Goal: Task Accomplishment & Management: Use online tool/utility

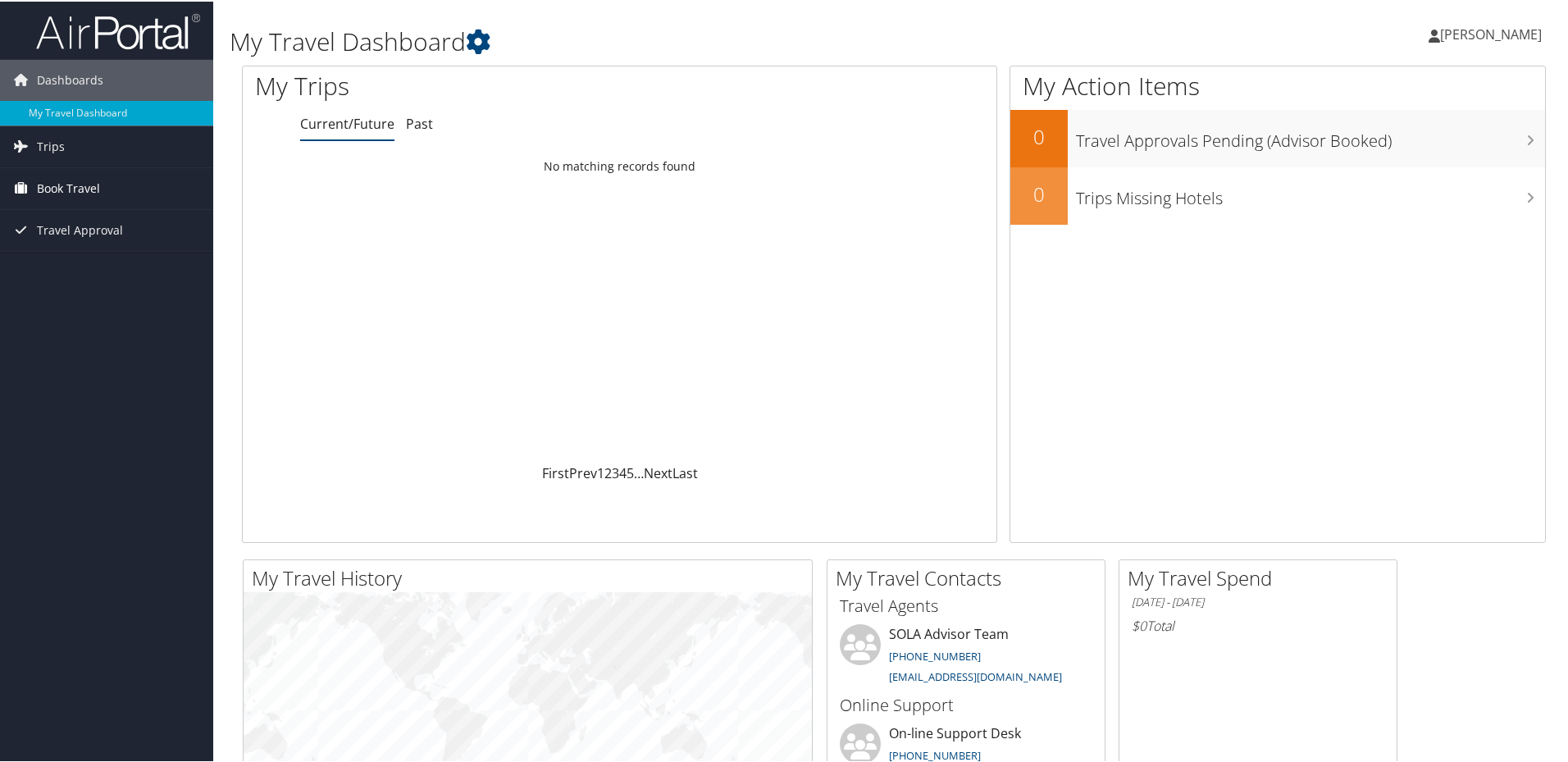
click at [70, 186] on span "Book Travel" at bounding box center [68, 187] width 63 height 41
click at [98, 244] on link "Book/Manage Online Trips" at bounding box center [106, 244] width 213 height 24
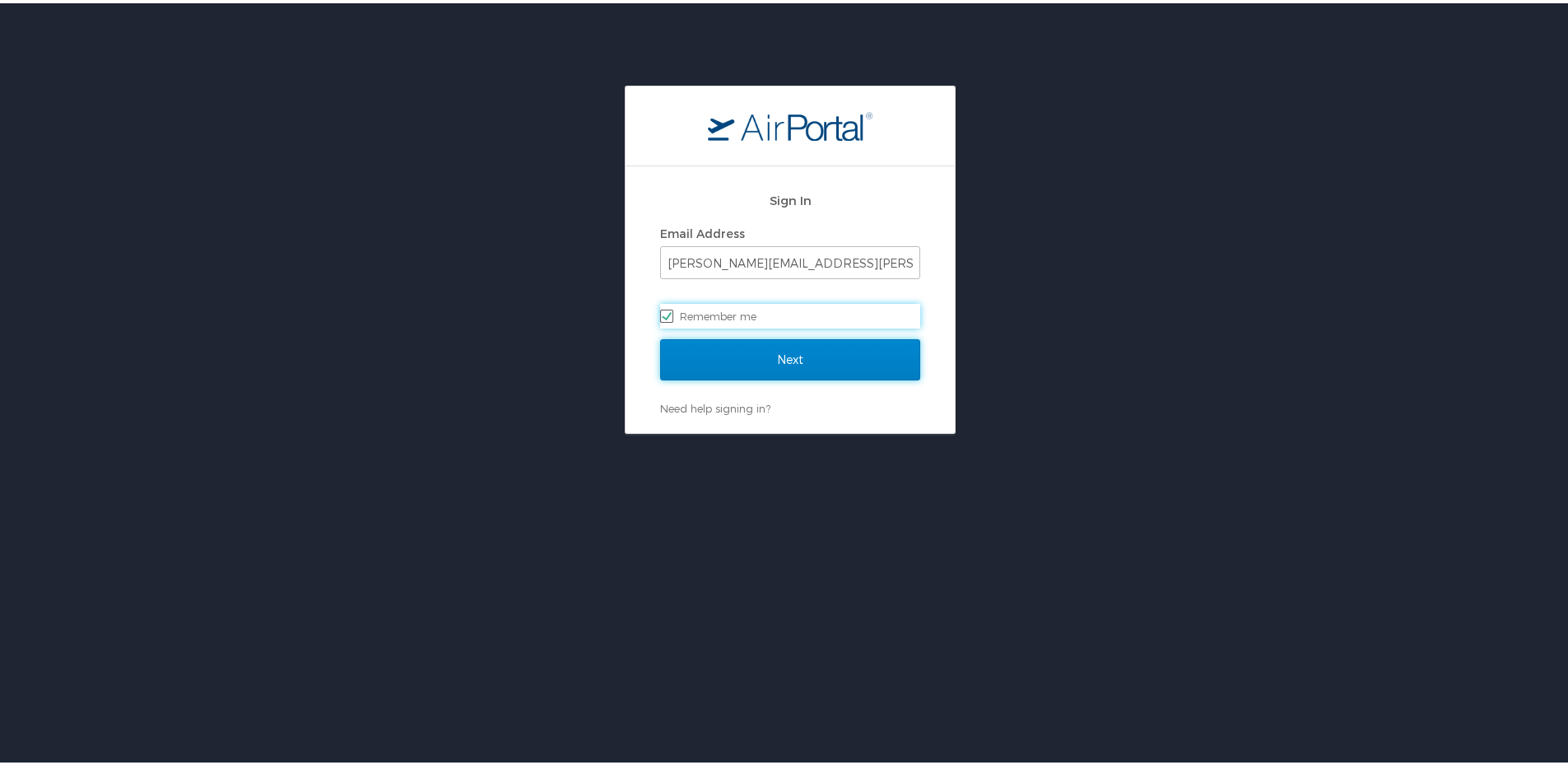
click at [801, 350] on input "Next" at bounding box center [790, 356] width 260 height 41
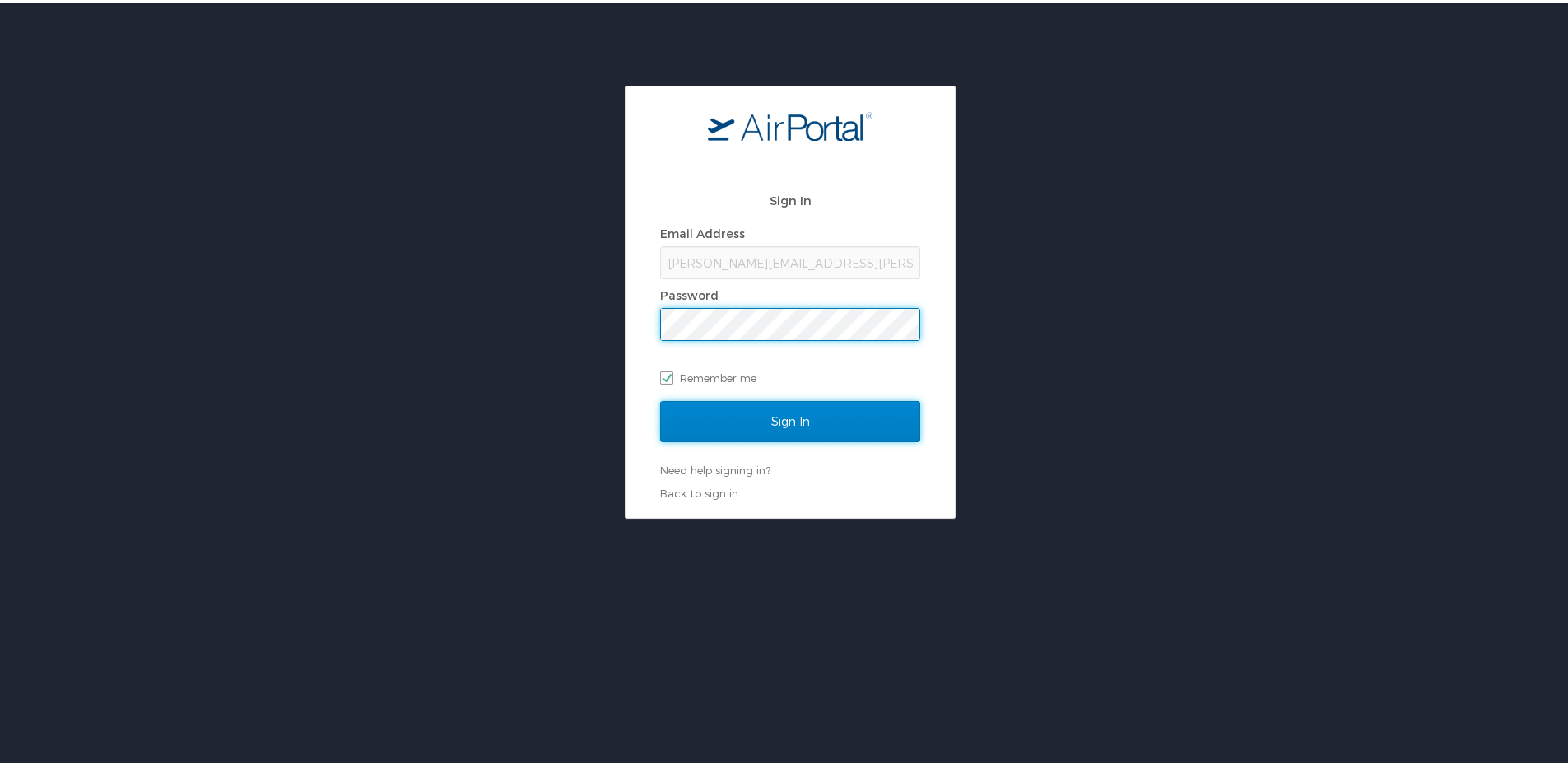
click at [795, 410] on input "Sign In" at bounding box center [790, 419] width 260 height 41
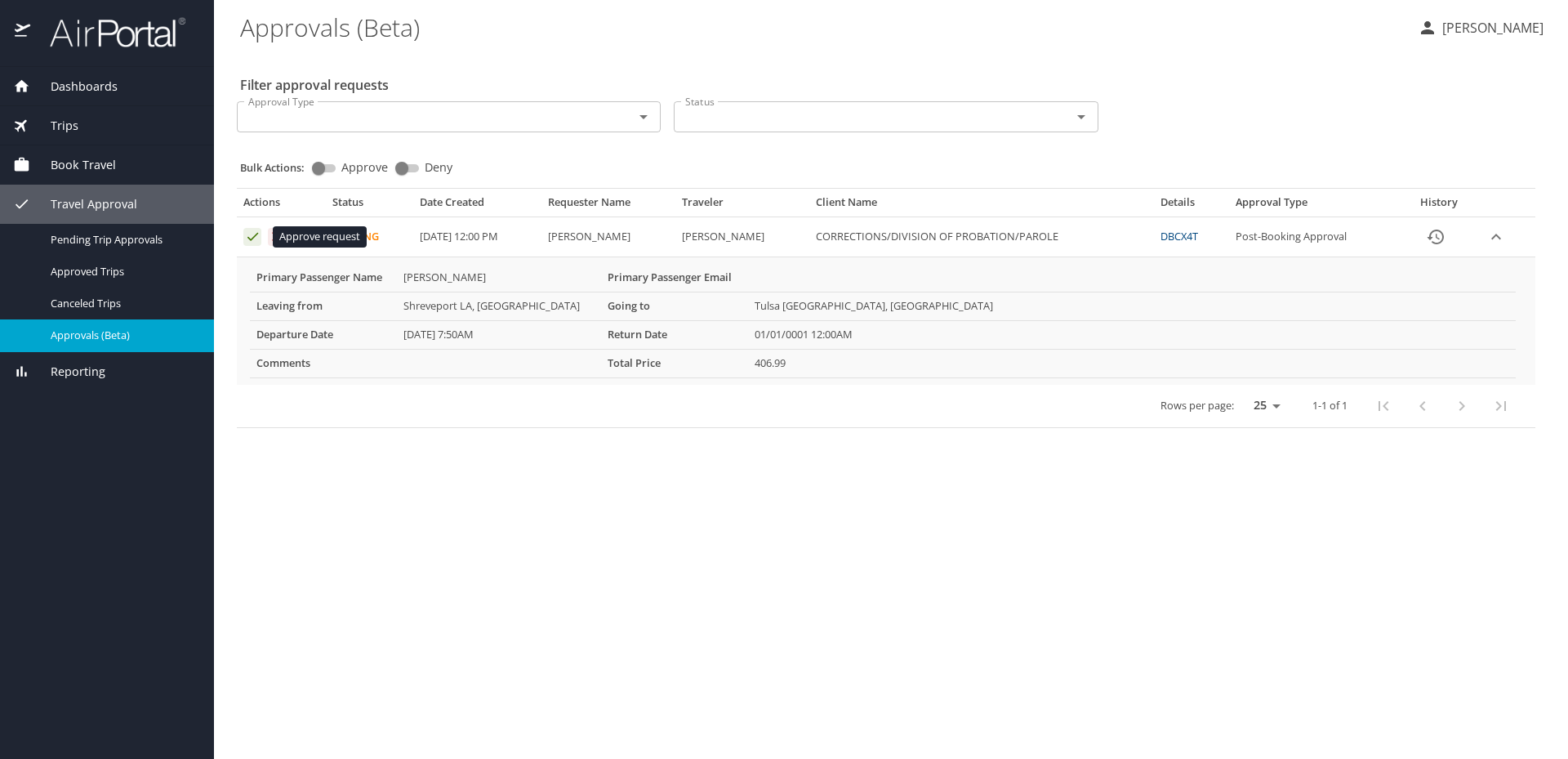
click at [247, 234] on icon "Approval table" at bounding box center [252, 235] width 15 height 15
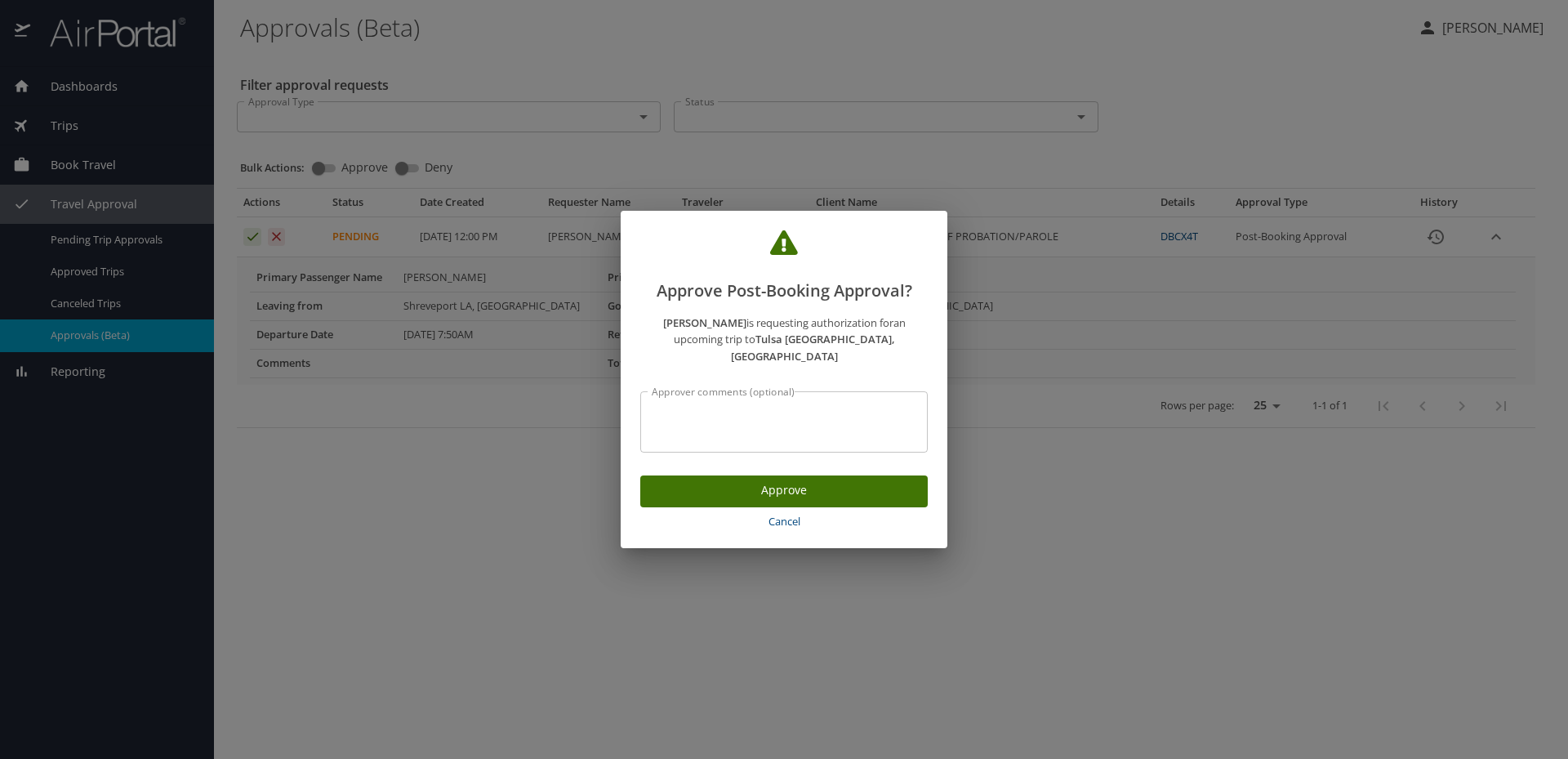
click at [814, 481] on span "Approve" at bounding box center [784, 490] width 261 height 21
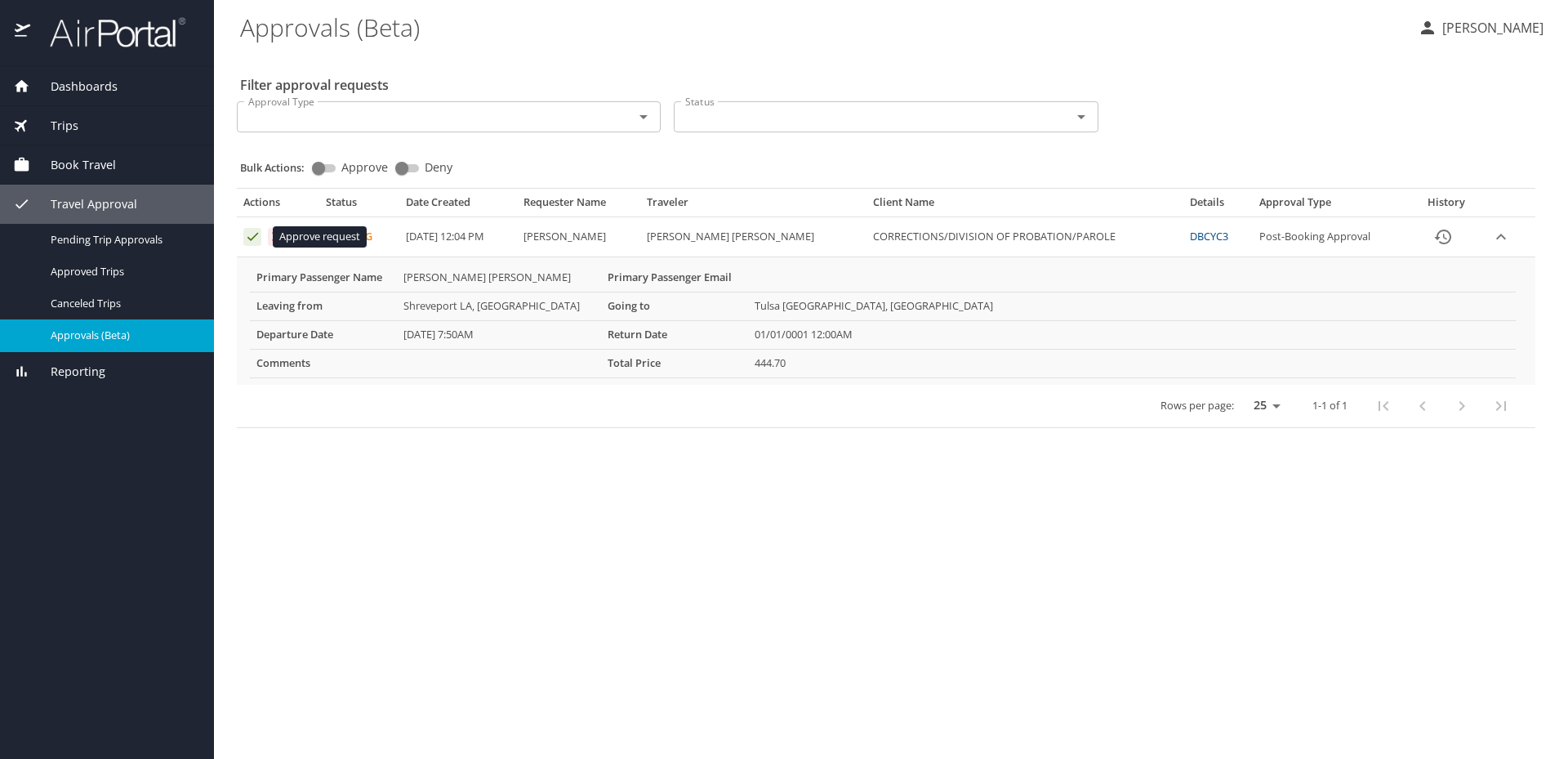
click at [251, 242] on icon "Approval table" at bounding box center [252, 235] width 15 height 15
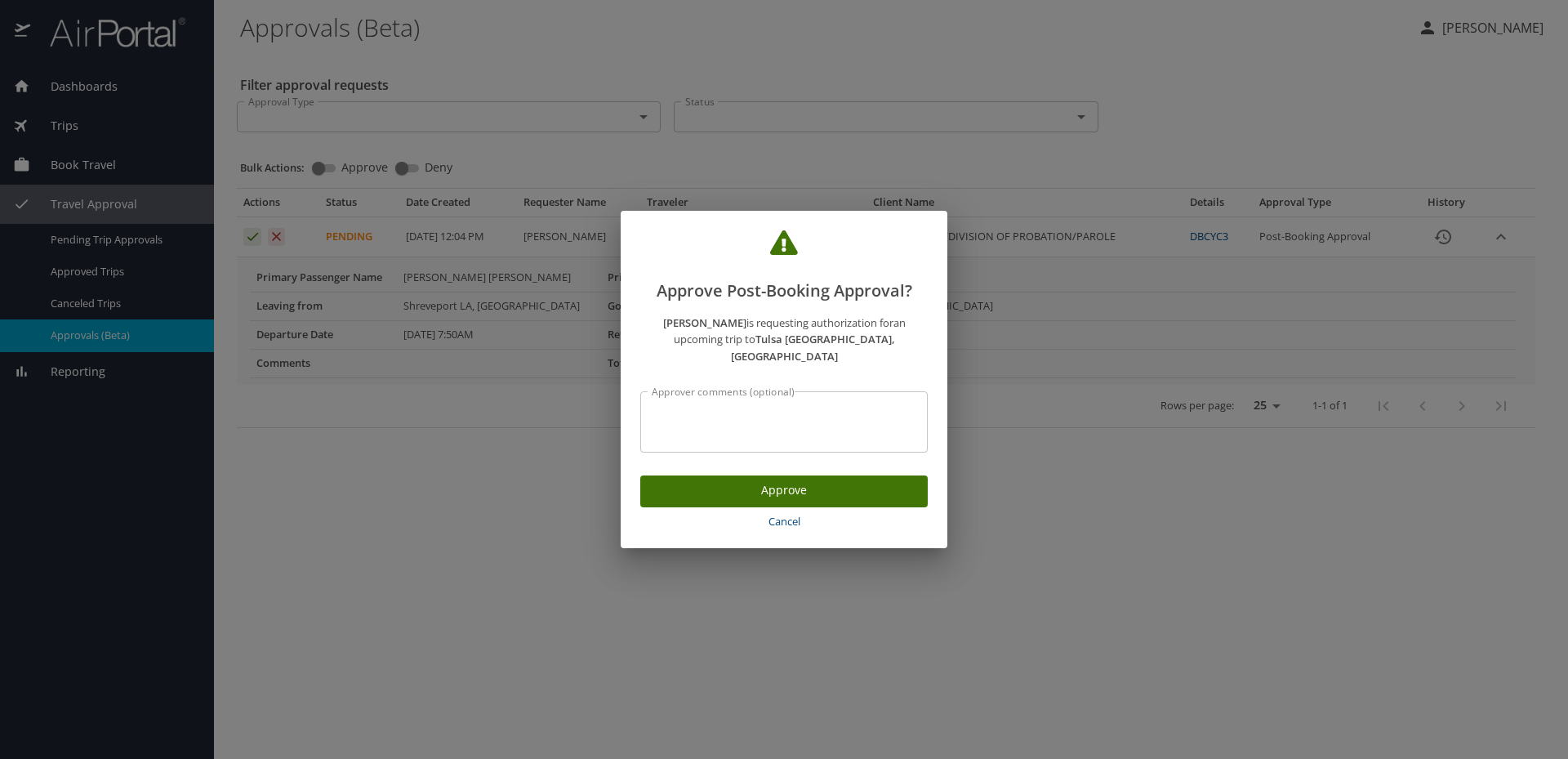
click at [776, 490] on span "Approve" at bounding box center [784, 490] width 261 height 21
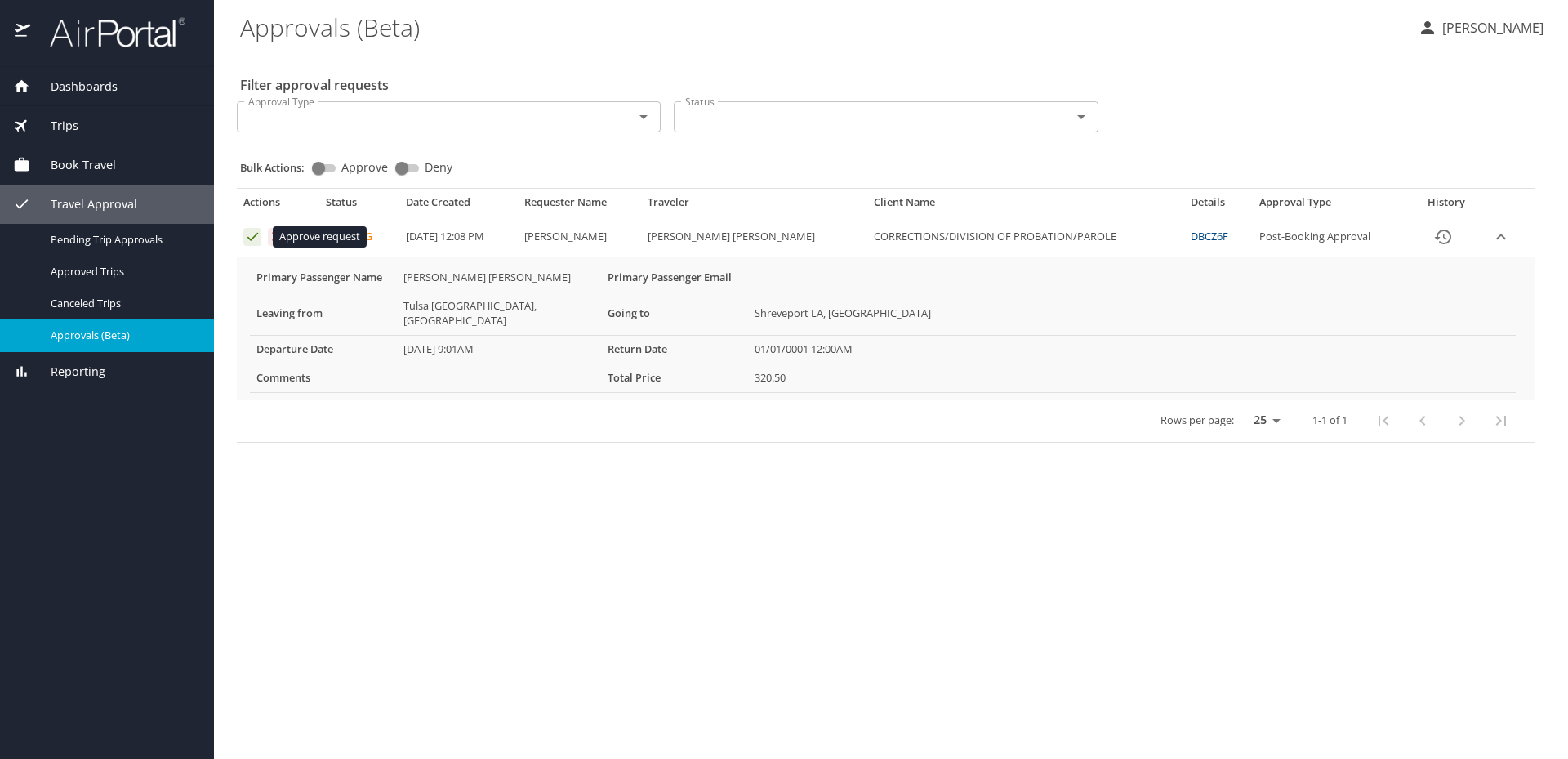
click at [251, 228] on icon "Approval table" at bounding box center [252, 235] width 15 height 15
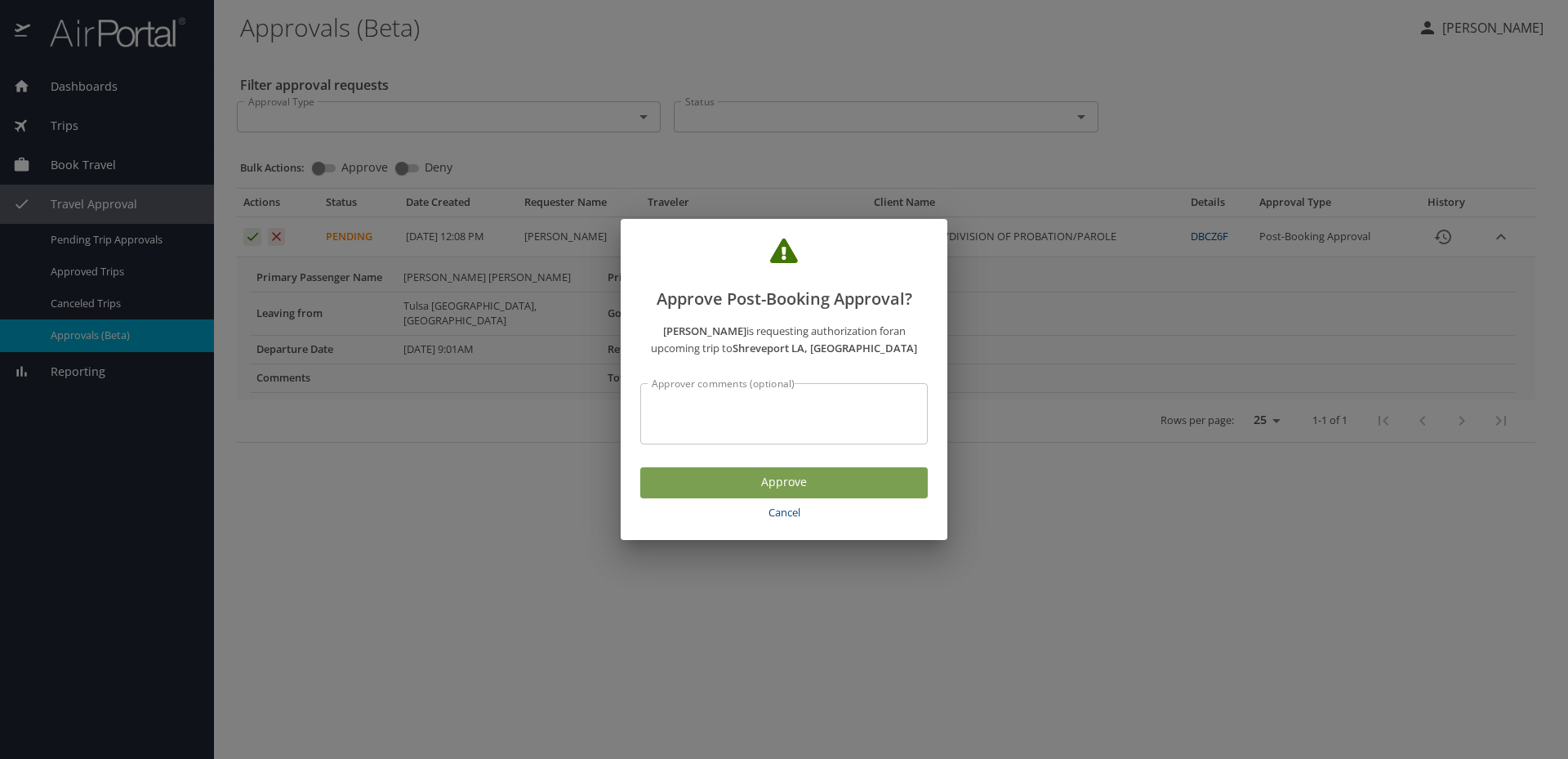
click at [781, 473] on span "Approve" at bounding box center [784, 482] width 261 height 21
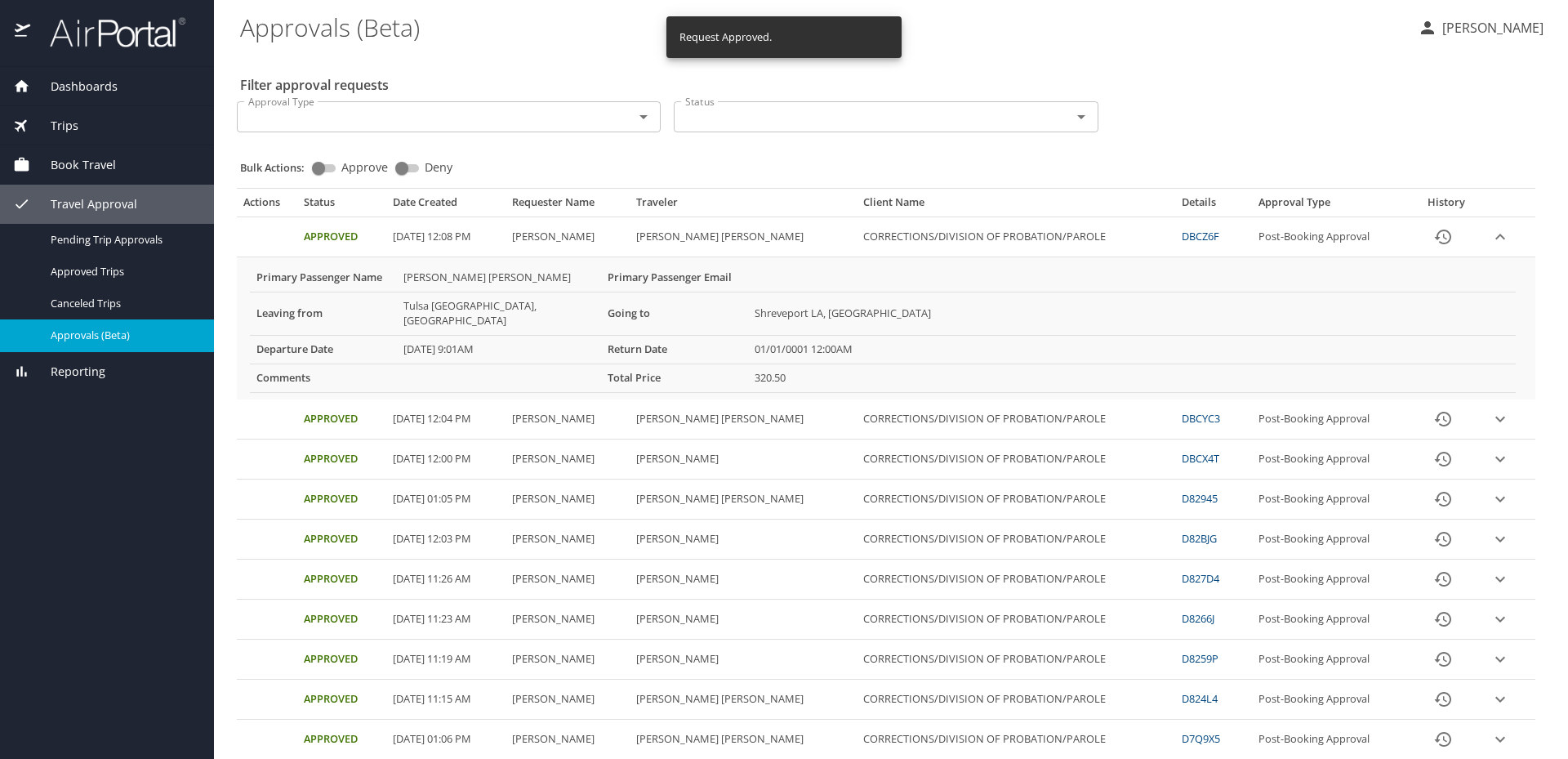
click at [834, 163] on div "Bulk Actions: Approve Deny" at bounding box center [891, 160] width 1301 height 36
click at [593, 32] on \(Beta\) "Approvals (Beta)" at bounding box center [822, 27] width 1164 height 51
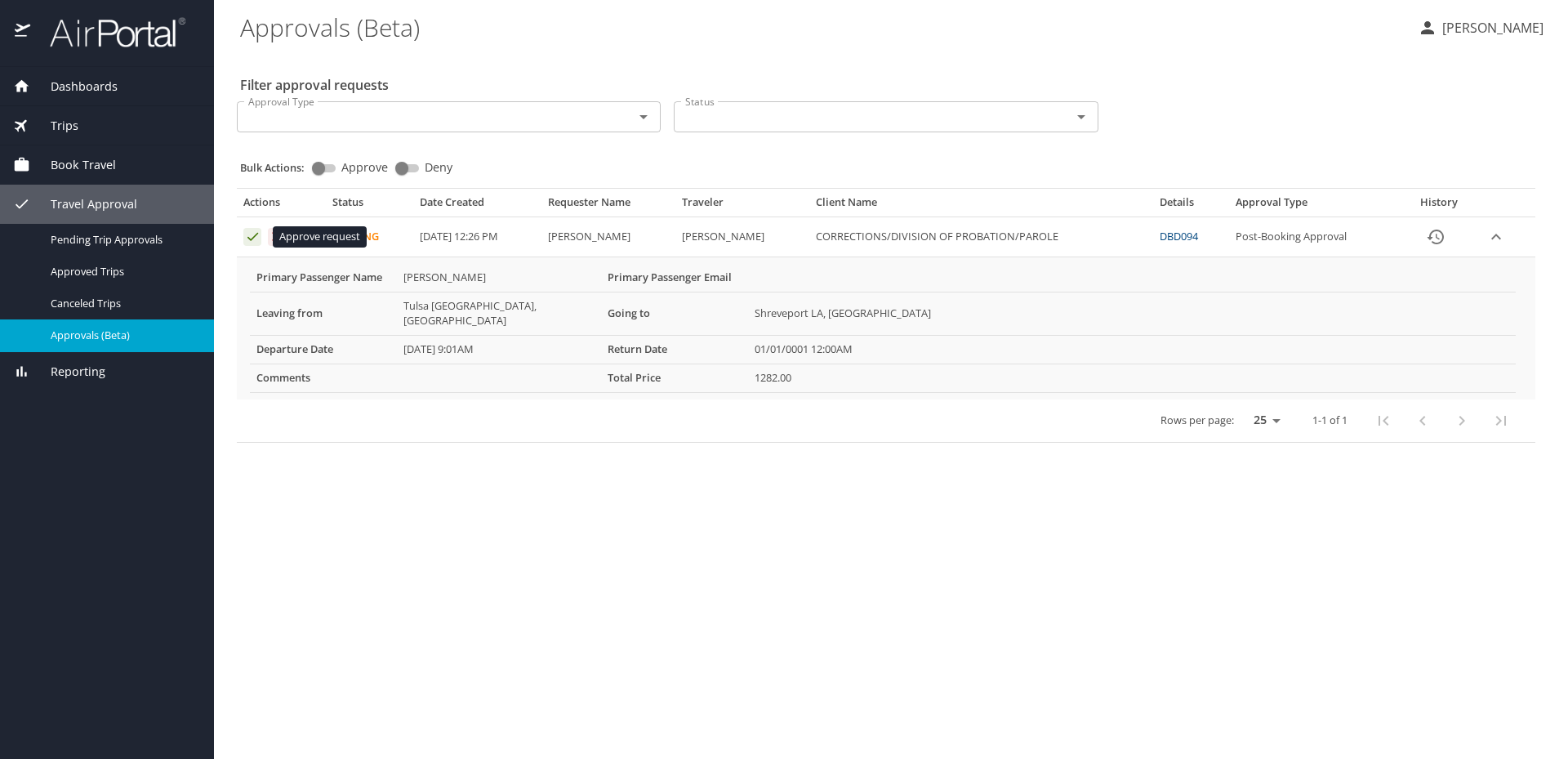
click at [256, 236] on icon "Approval table" at bounding box center [252, 236] width 11 height 8
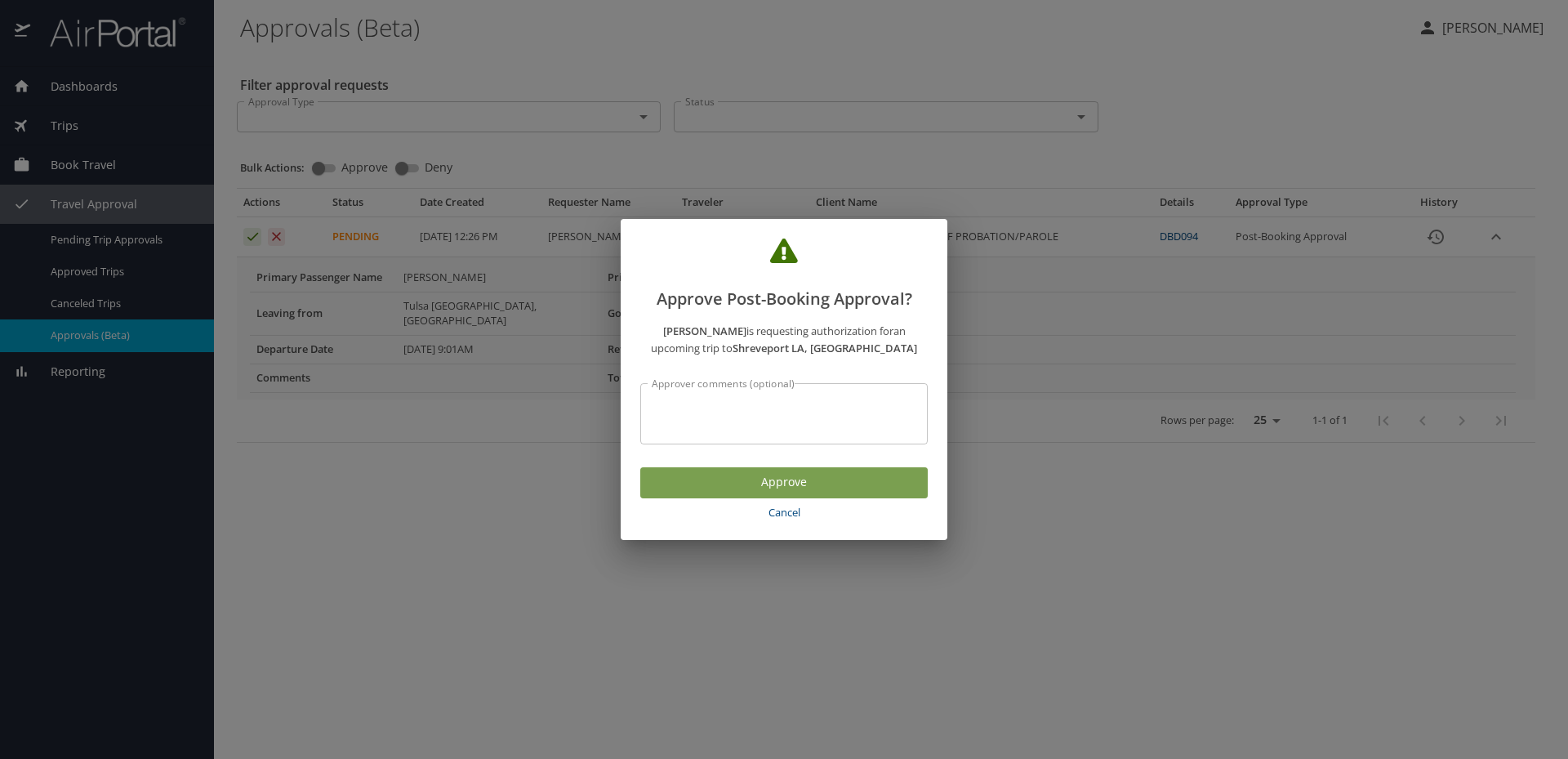
click at [790, 475] on span "Approve" at bounding box center [784, 482] width 261 height 21
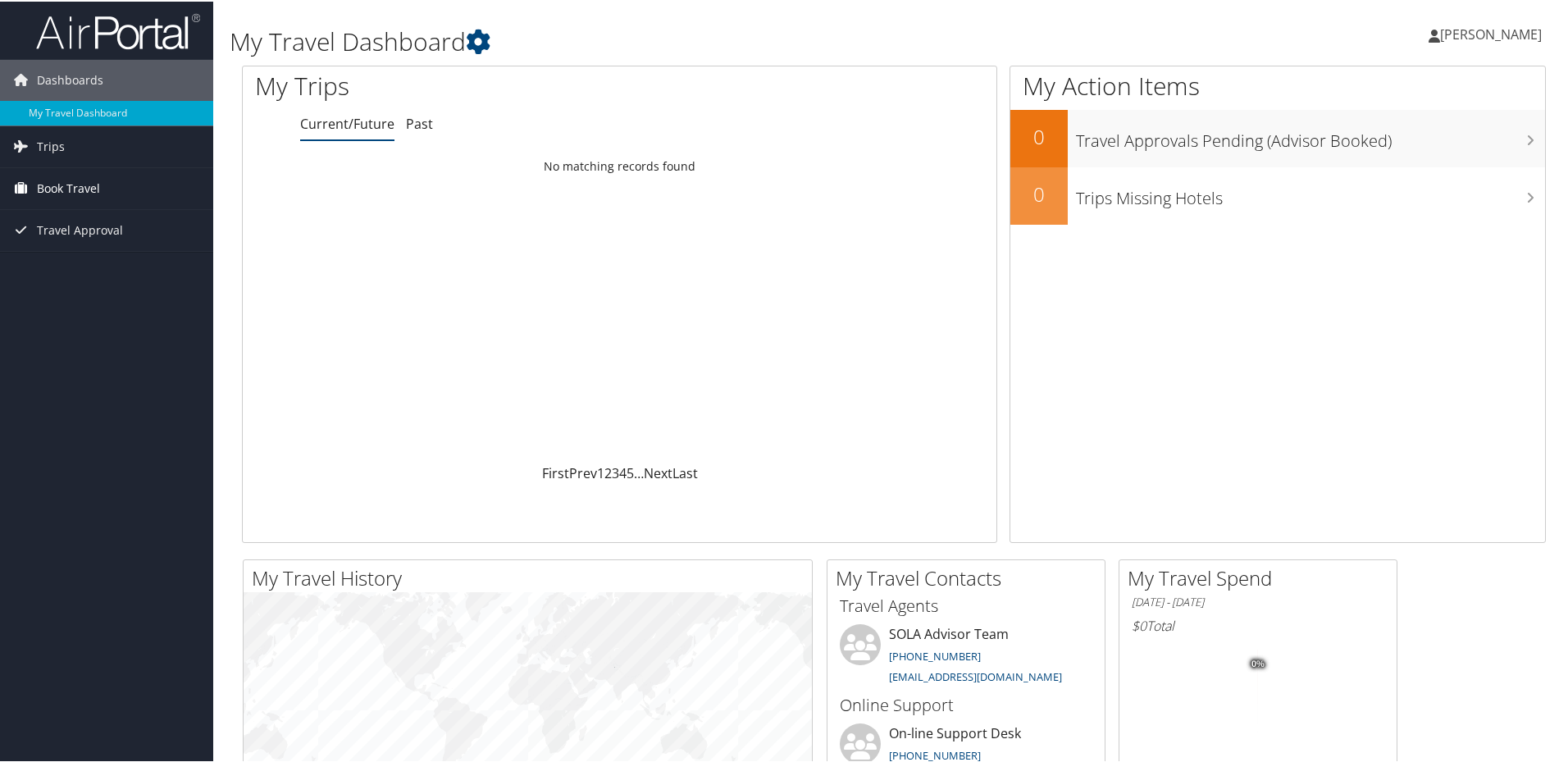
click at [117, 179] on link "Book Travel" at bounding box center [106, 187] width 213 height 41
click at [131, 232] on link "Book/Manage Online Trips" at bounding box center [106, 244] width 213 height 24
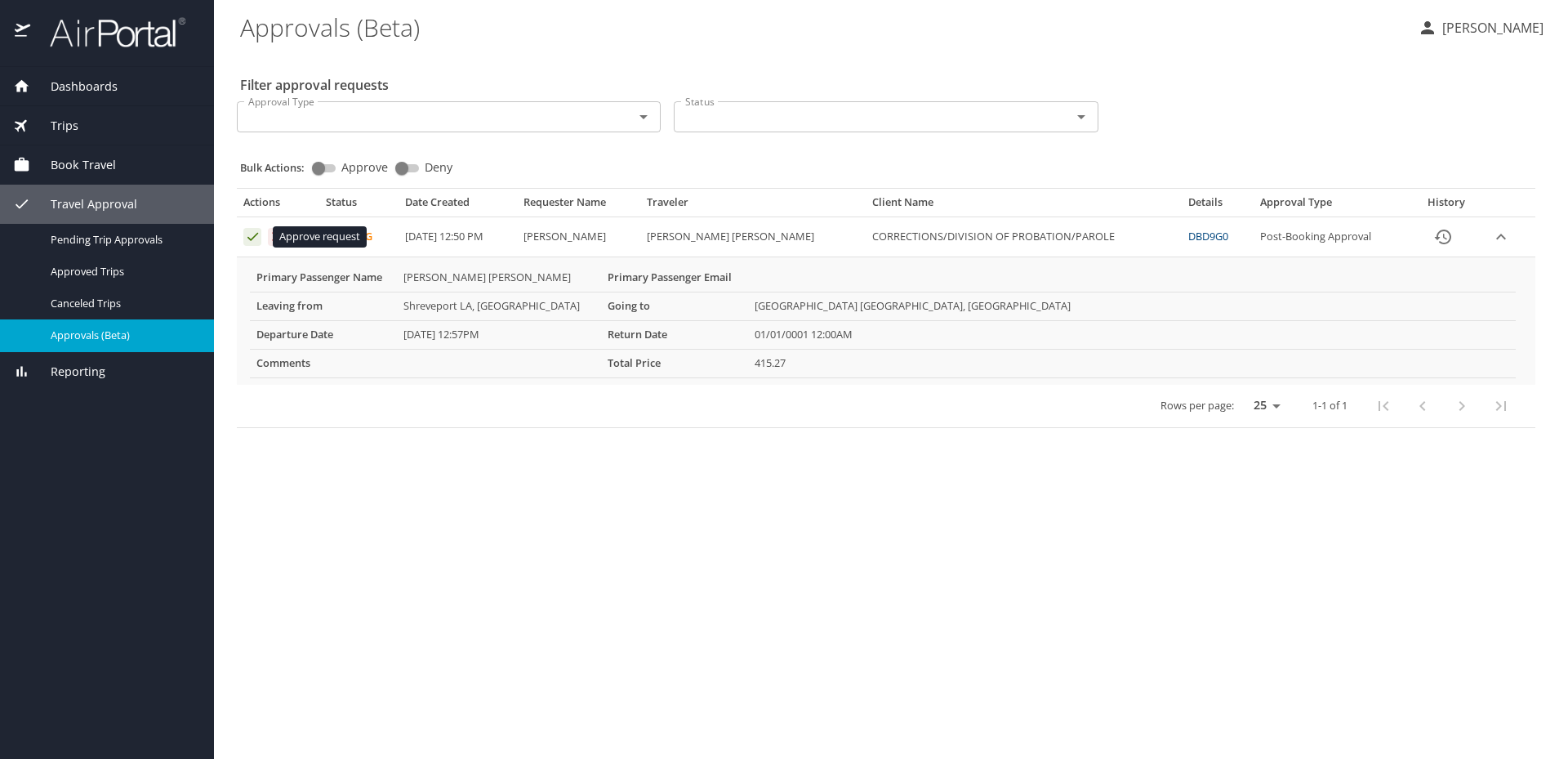
click at [254, 238] on icon "Approval table" at bounding box center [252, 235] width 15 height 15
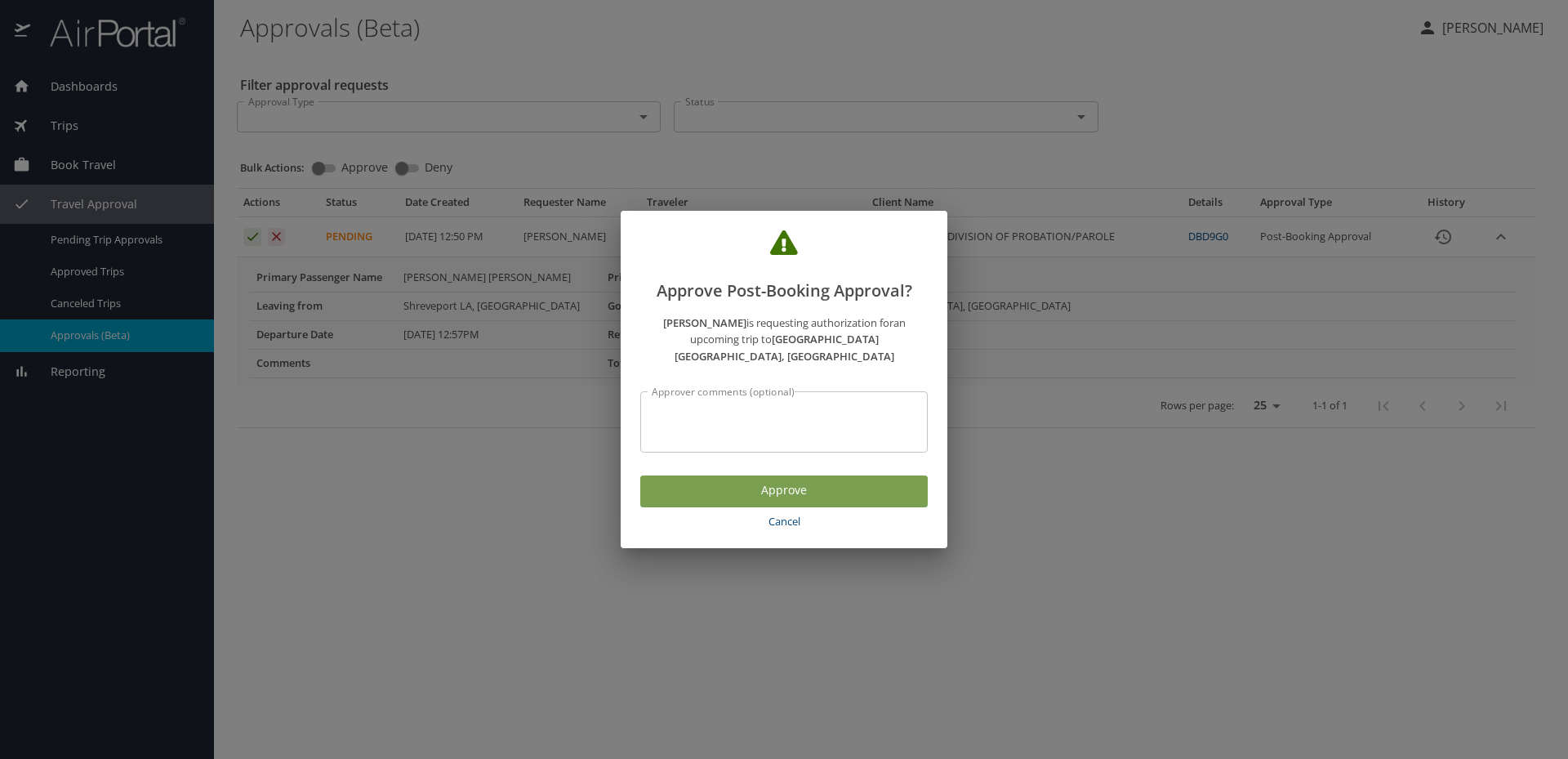
click at [763, 481] on span "Approve" at bounding box center [784, 490] width 261 height 21
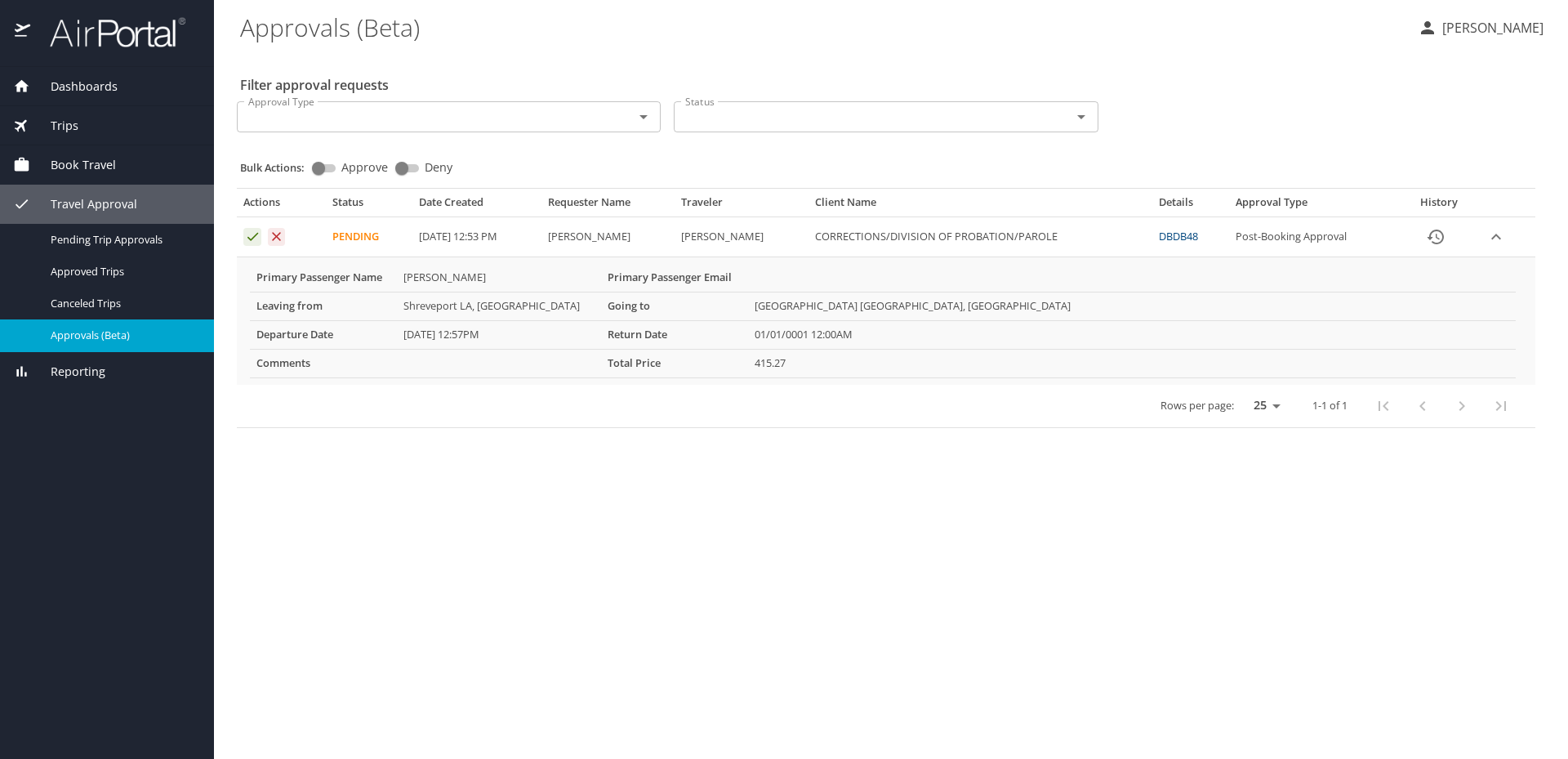
click at [254, 236] on icon "Approval table" at bounding box center [252, 236] width 11 height 8
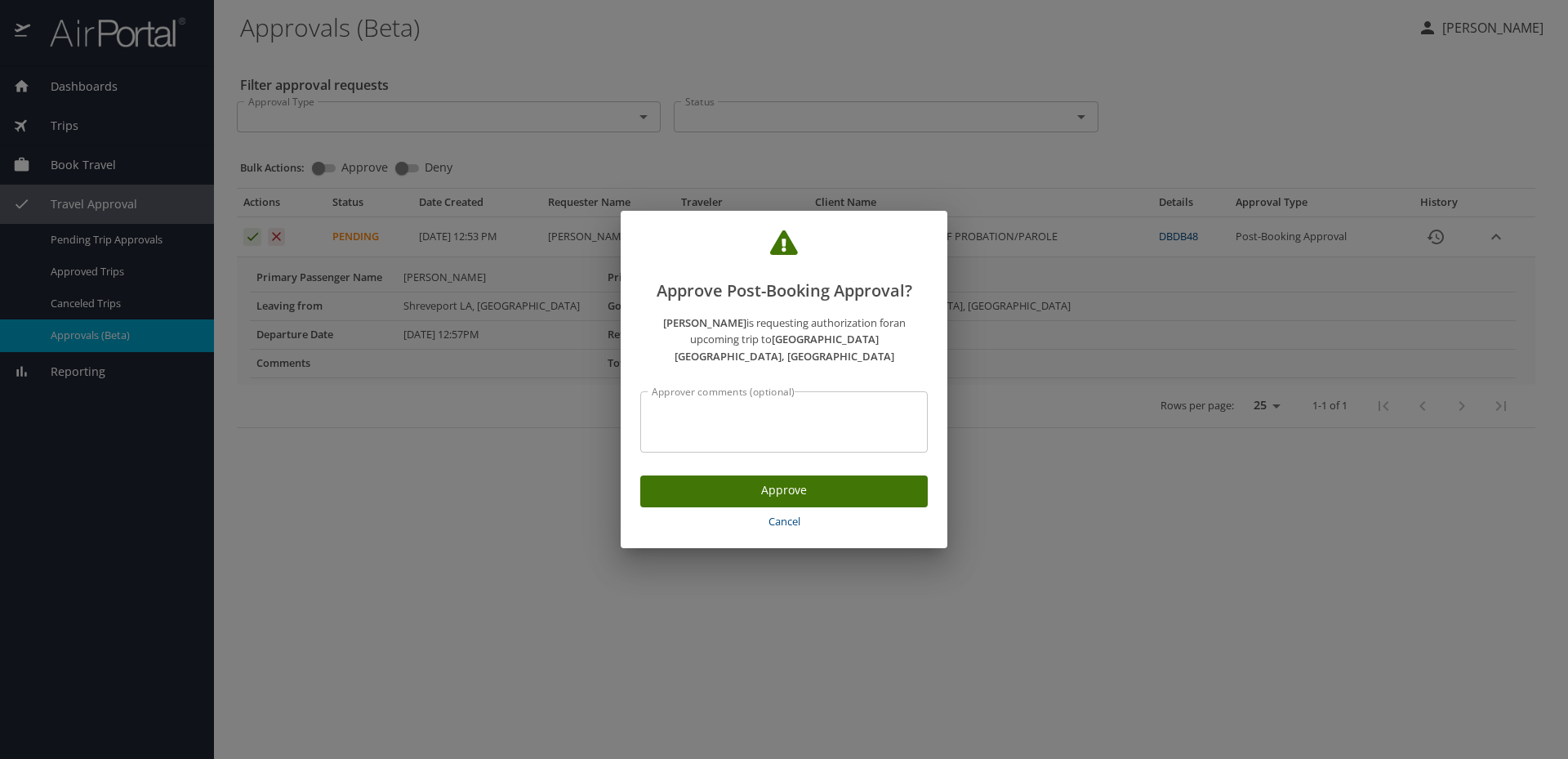
click at [767, 481] on span "Approve" at bounding box center [784, 490] width 261 height 21
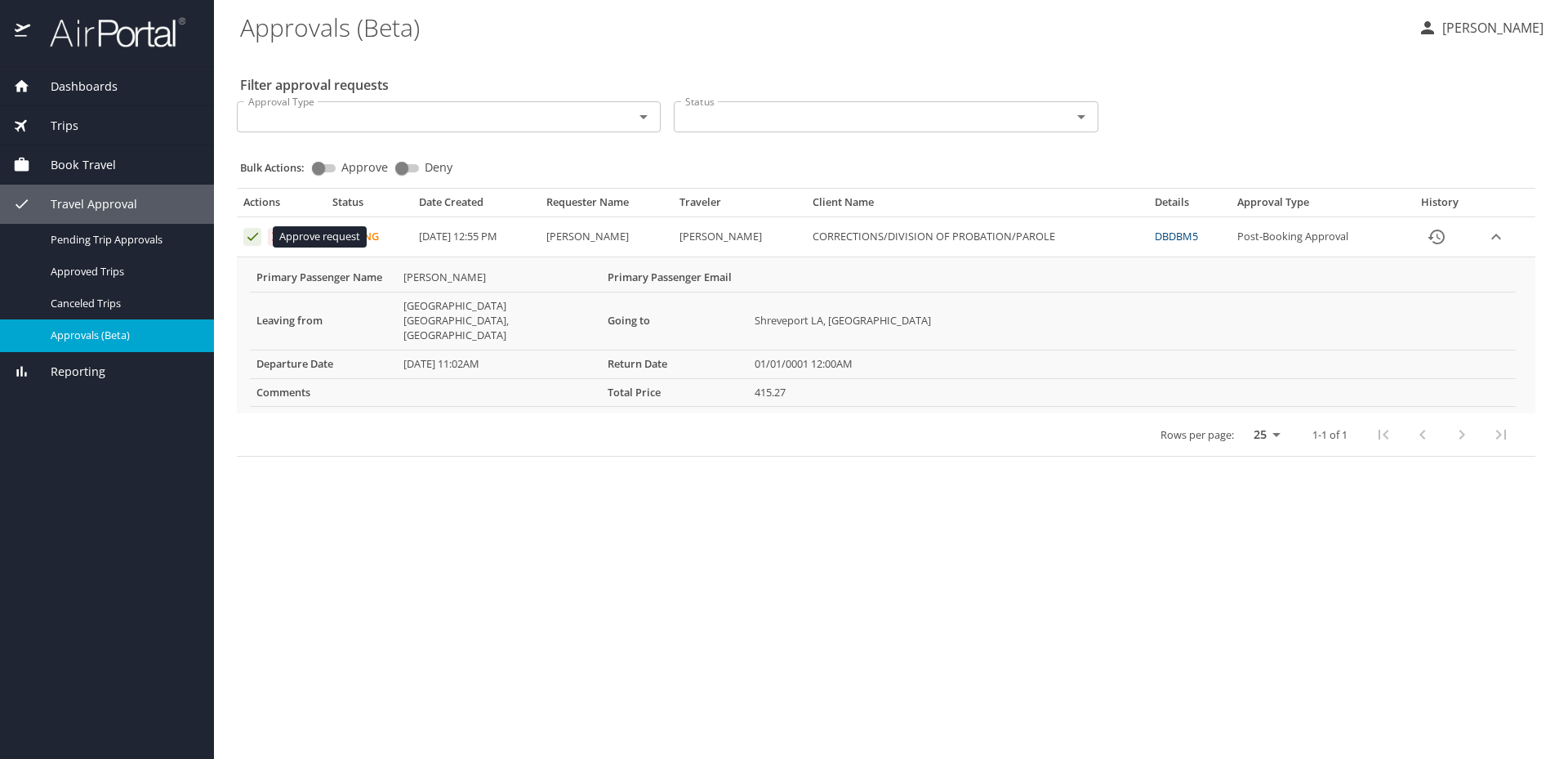
click at [248, 234] on icon "Approval table" at bounding box center [252, 235] width 15 height 15
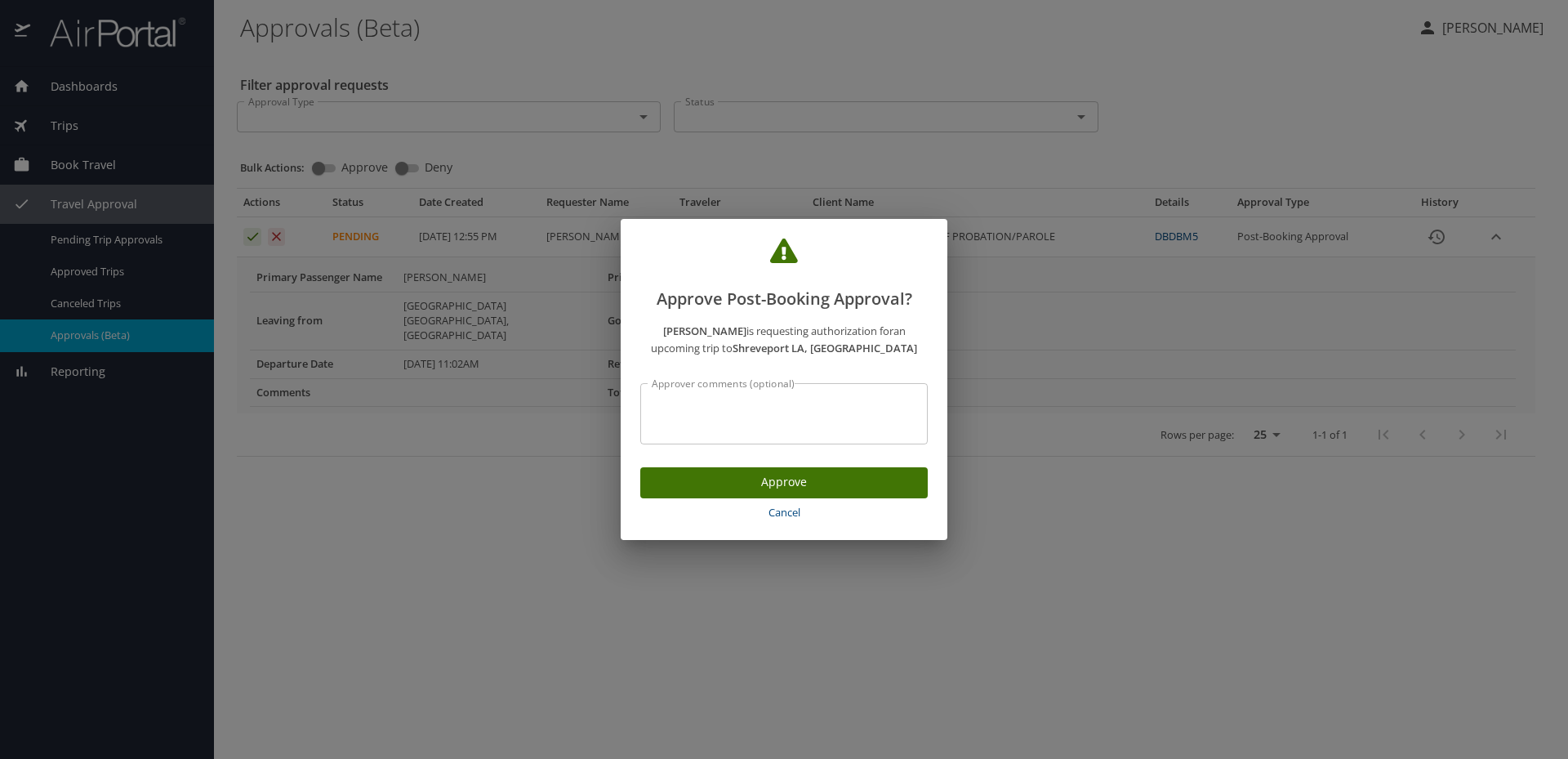
click at [791, 483] on span "Approve" at bounding box center [784, 482] width 261 height 21
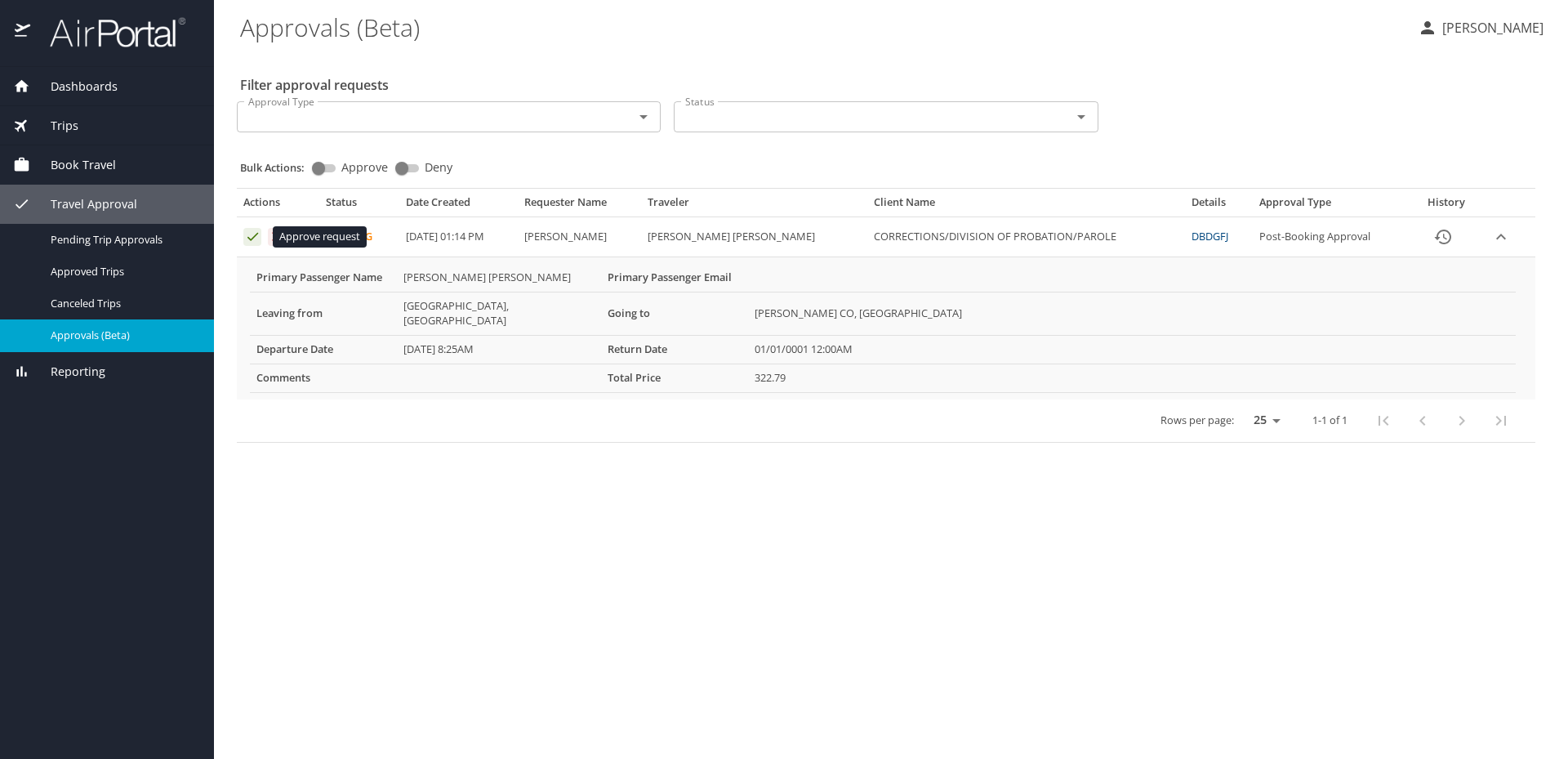
click at [253, 241] on icon "Approval table" at bounding box center [252, 235] width 15 height 15
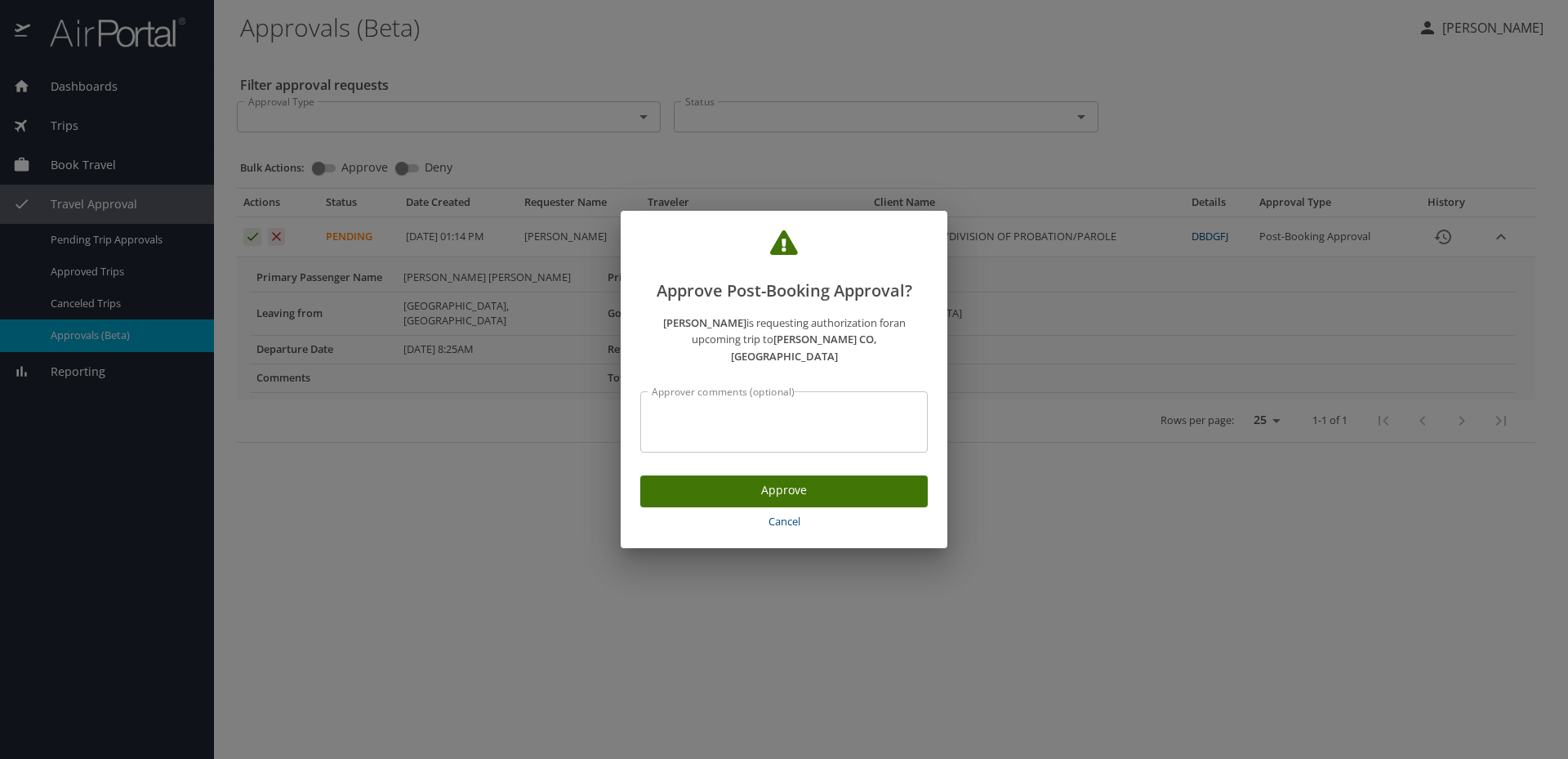
click at [746, 481] on span "Approve" at bounding box center [784, 490] width 261 height 21
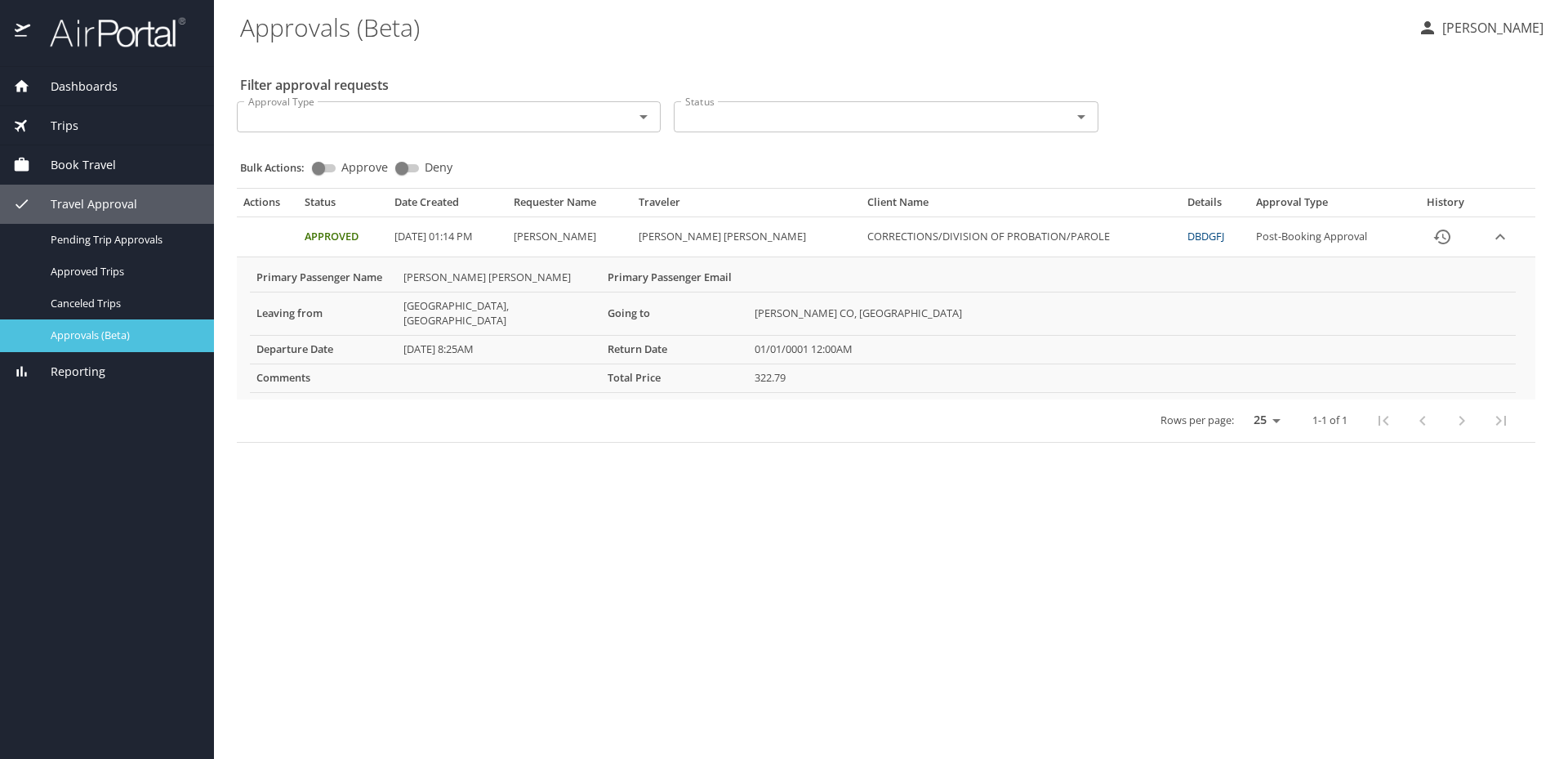
click at [86, 330] on span "Approvals (Beta)" at bounding box center [123, 335] width 144 height 15
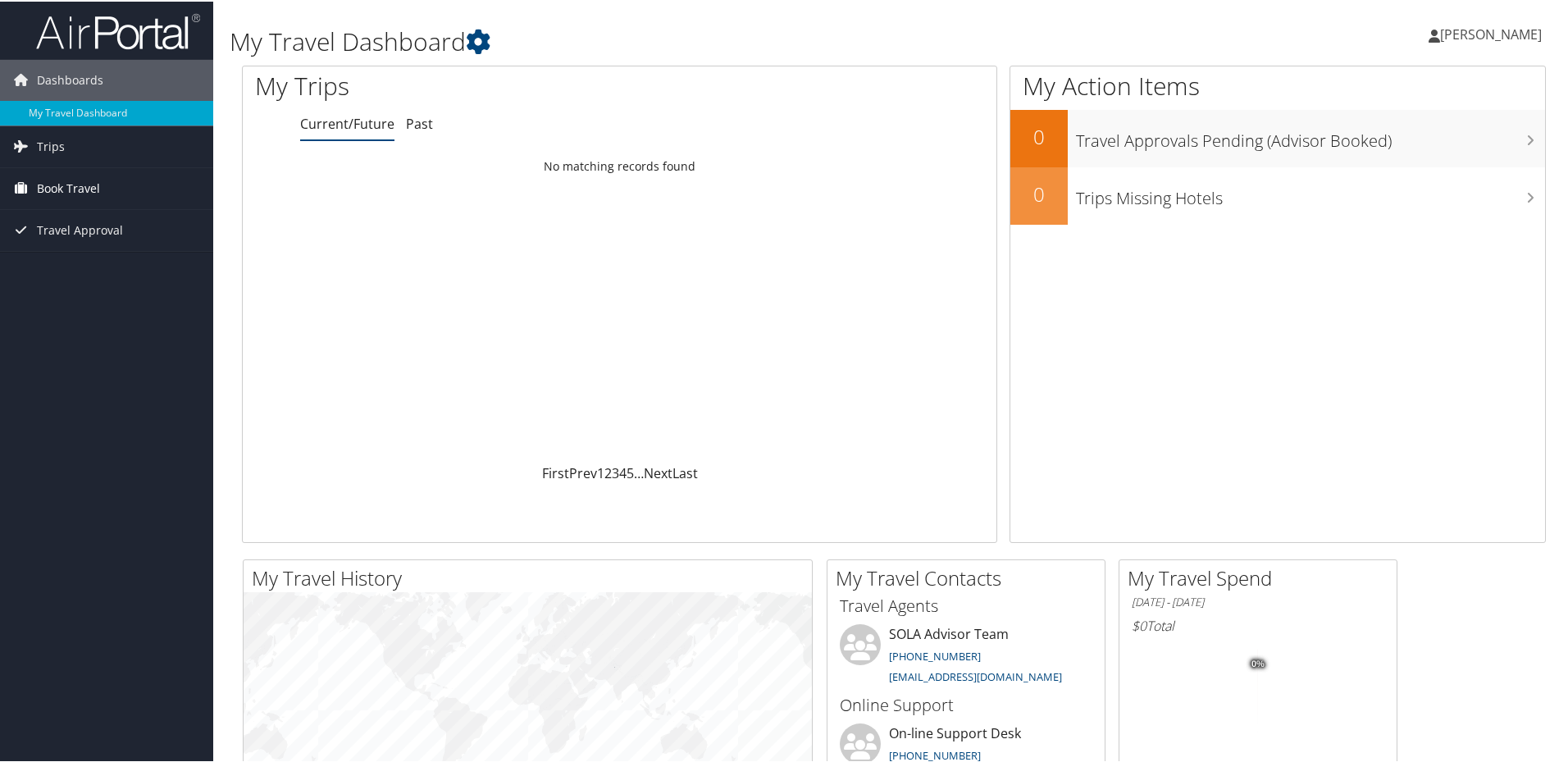
click at [113, 186] on link "Book Travel" at bounding box center [106, 187] width 213 height 41
click at [120, 248] on link "Book/Manage Online Trips" at bounding box center [106, 244] width 213 height 24
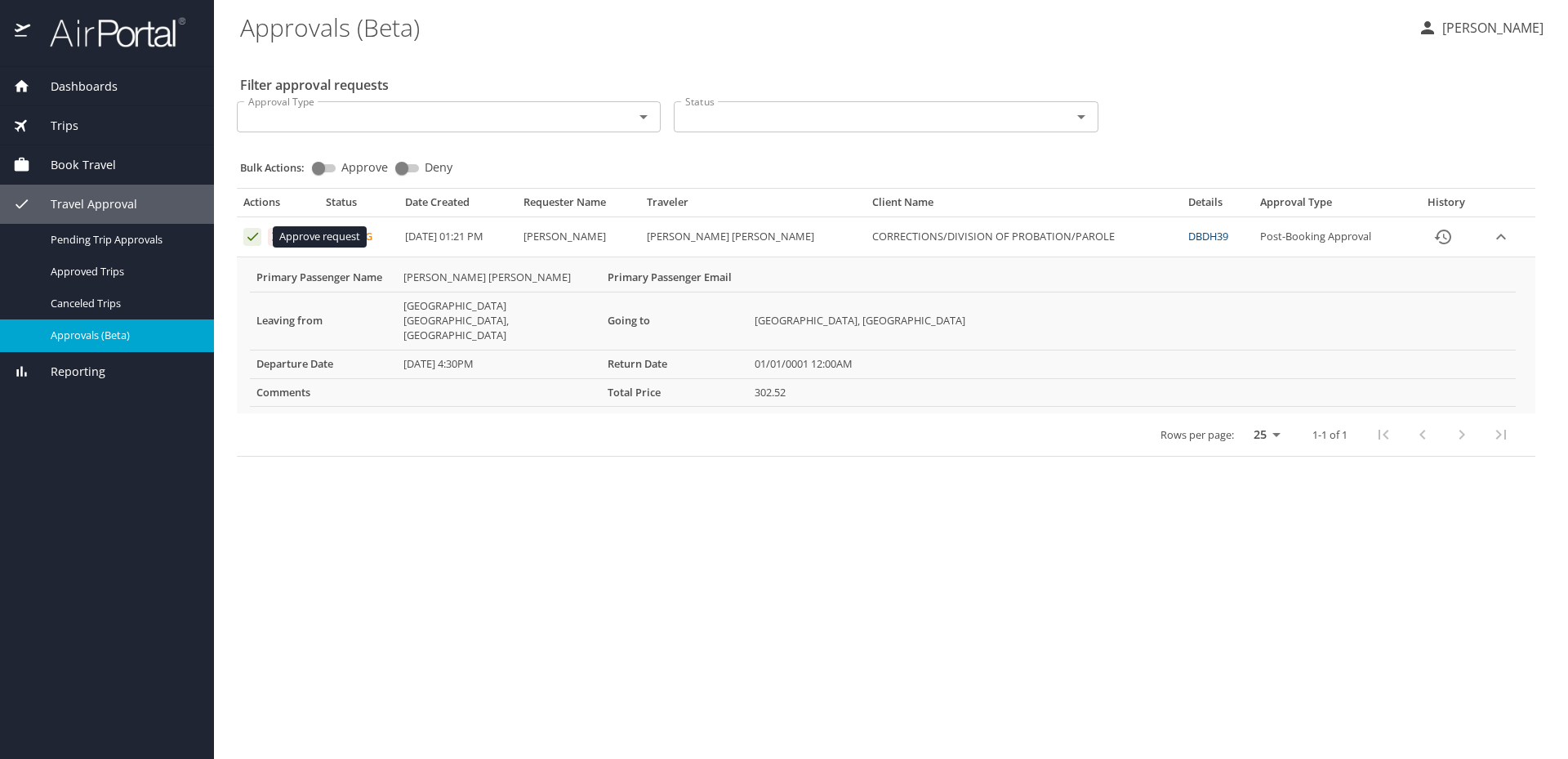
click at [255, 242] on icon "Approval table" at bounding box center [252, 235] width 15 height 15
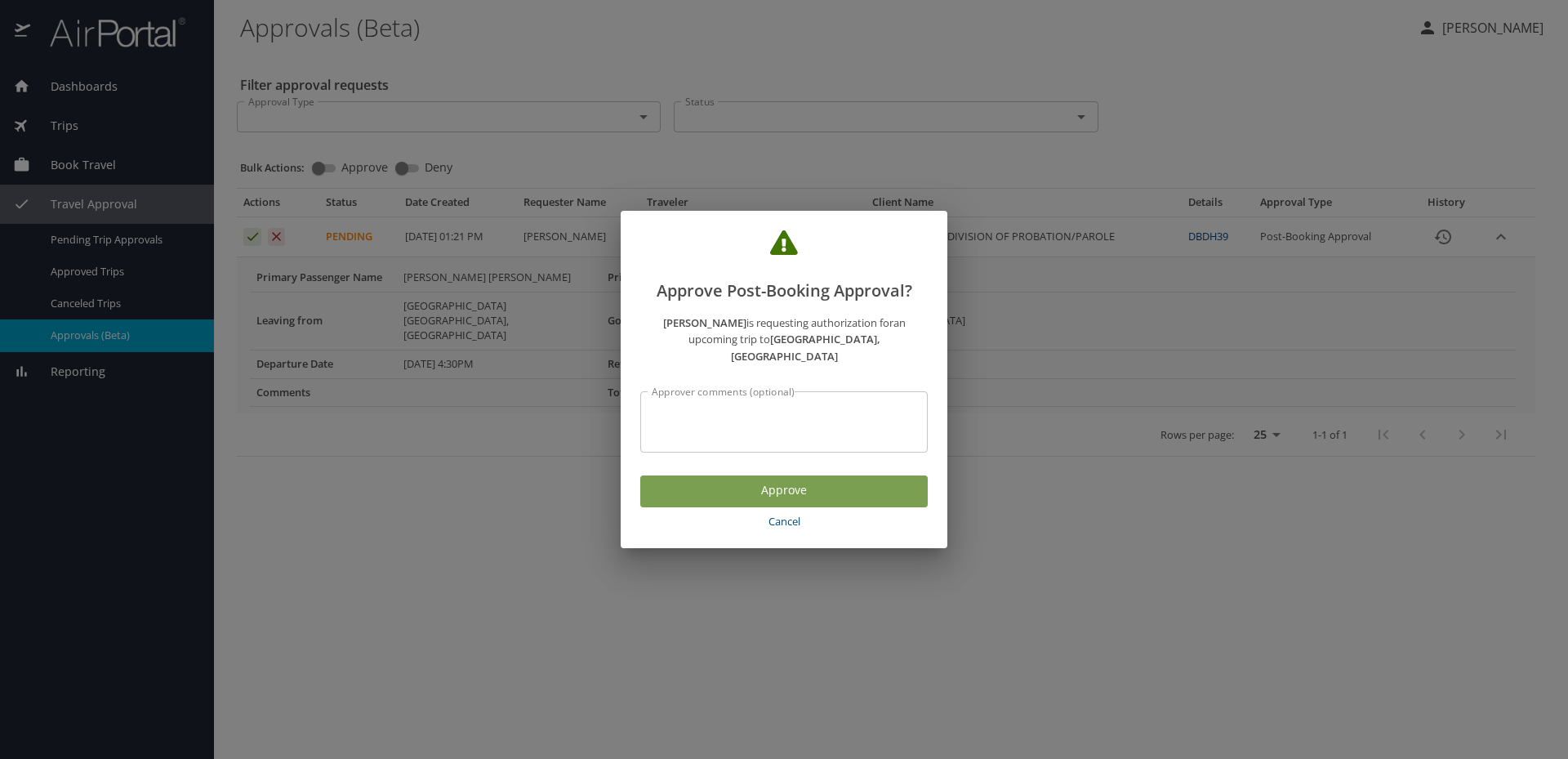
click at [772, 485] on span "Approve" at bounding box center [784, 490] width 261 height 21
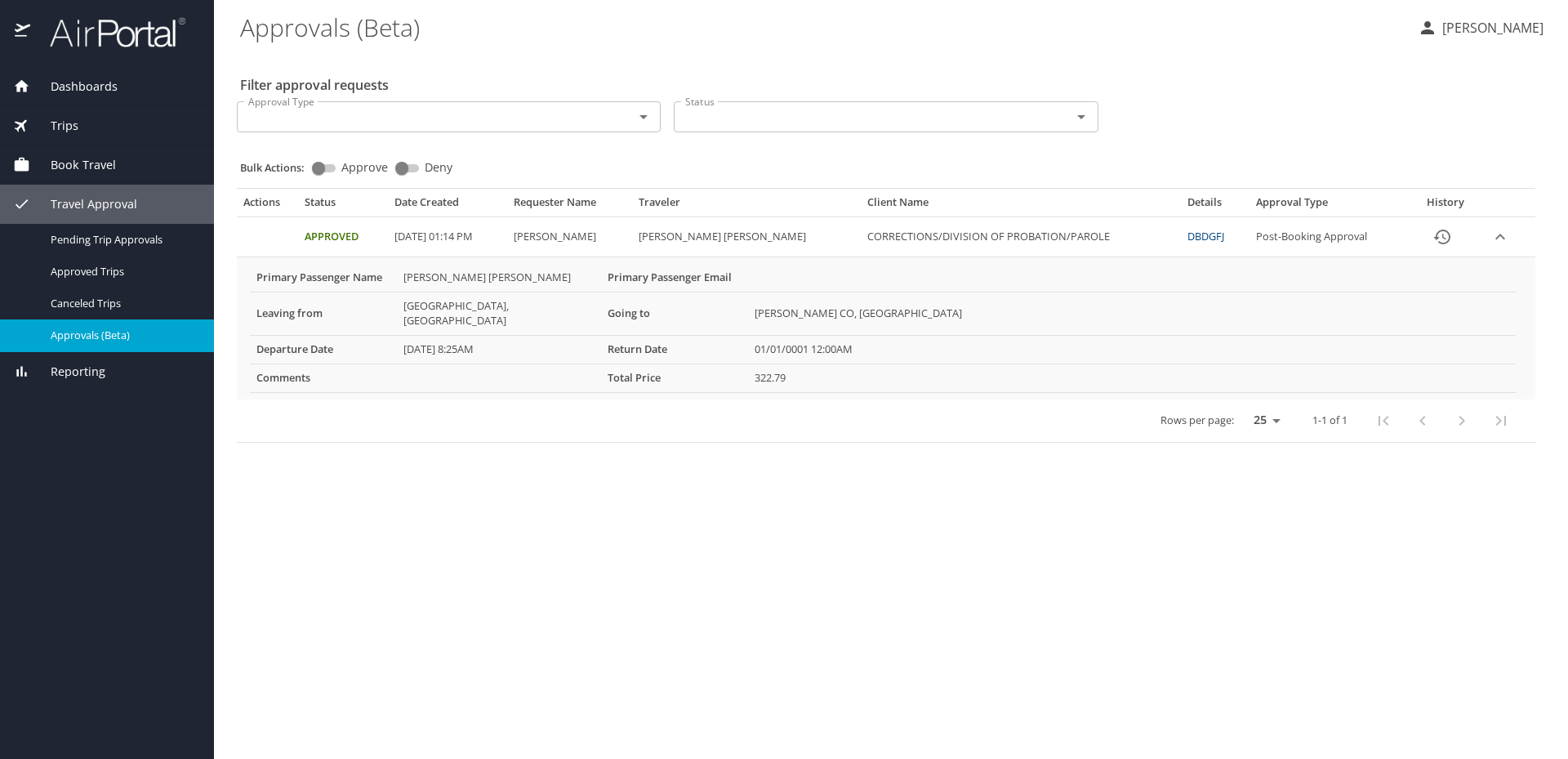
click at [1197, 236] on link "DBDGFJ" at bounding box center [1206, 235] width 37 height 14
click at [252, 235] on icon "Approval table" at bounding box center [252, 235] width 15 height 15
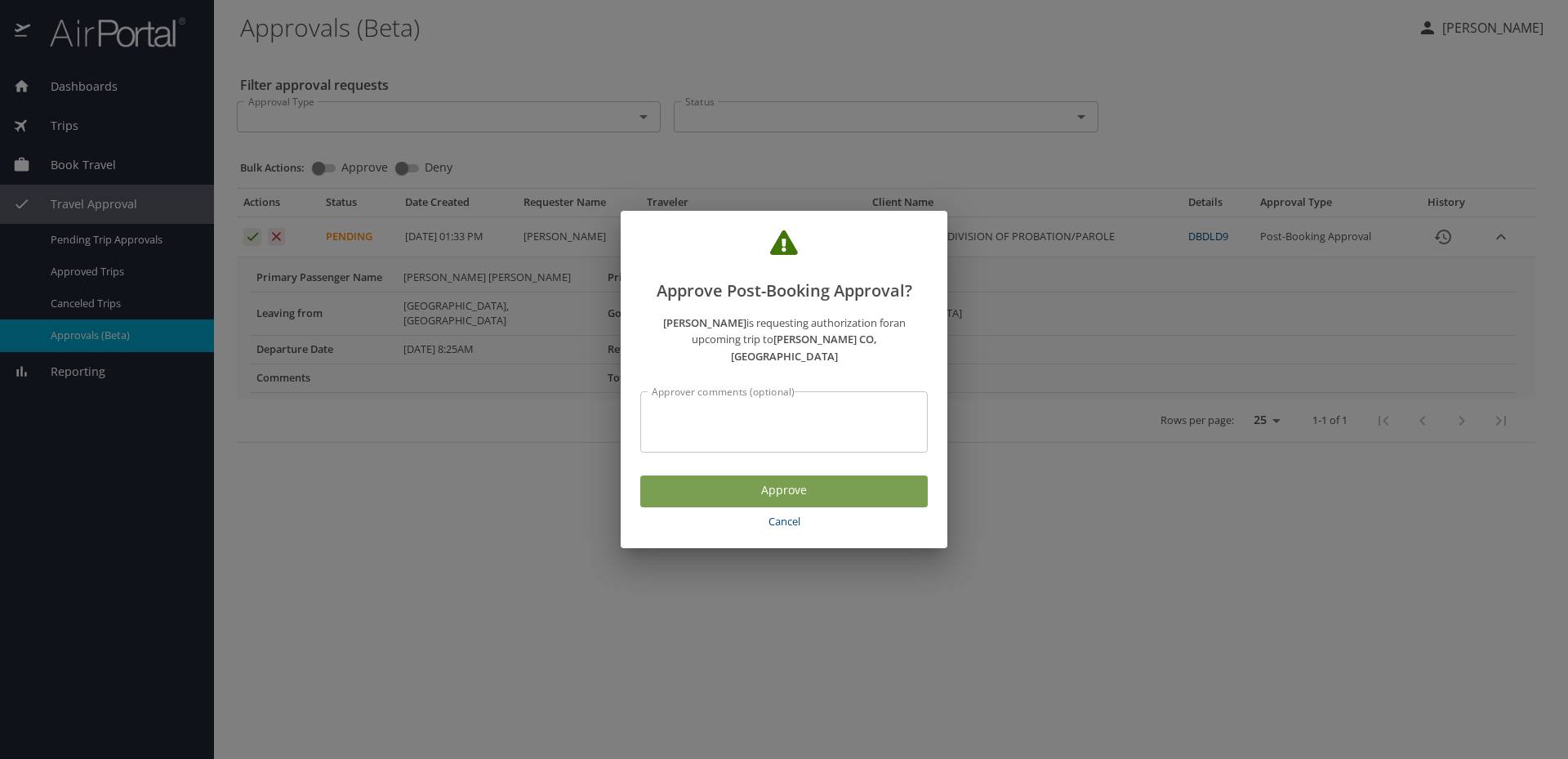
click at [854, 481] on span "Approve" at bounding box center [784, 490] width 261 height 21
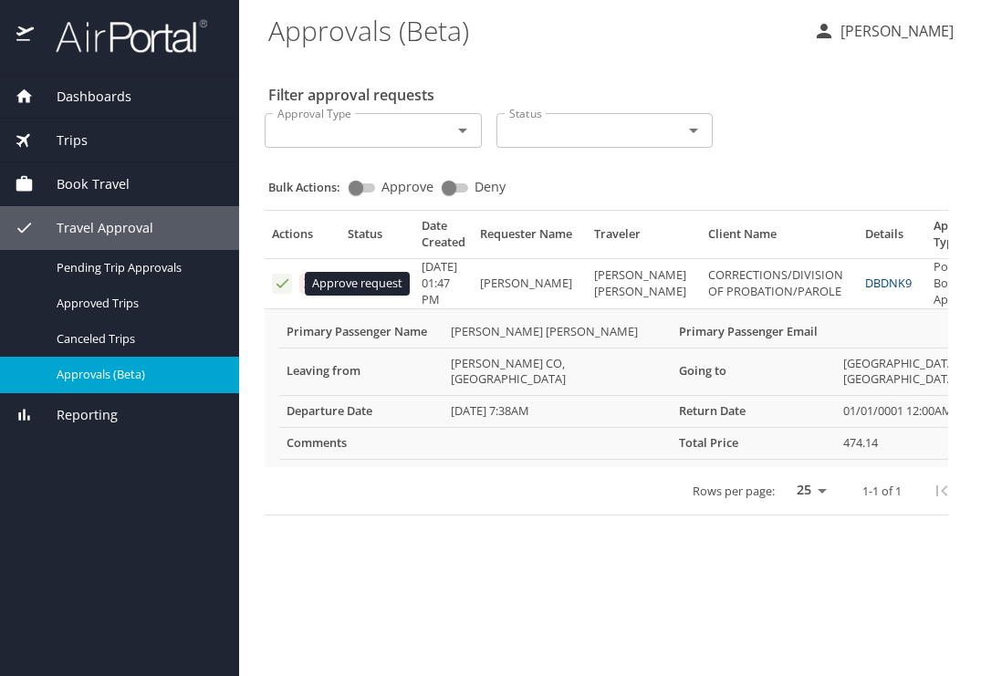
click at [276, 287] on icon "Approval table" at bounding box center [282, 283] width 17 height 17
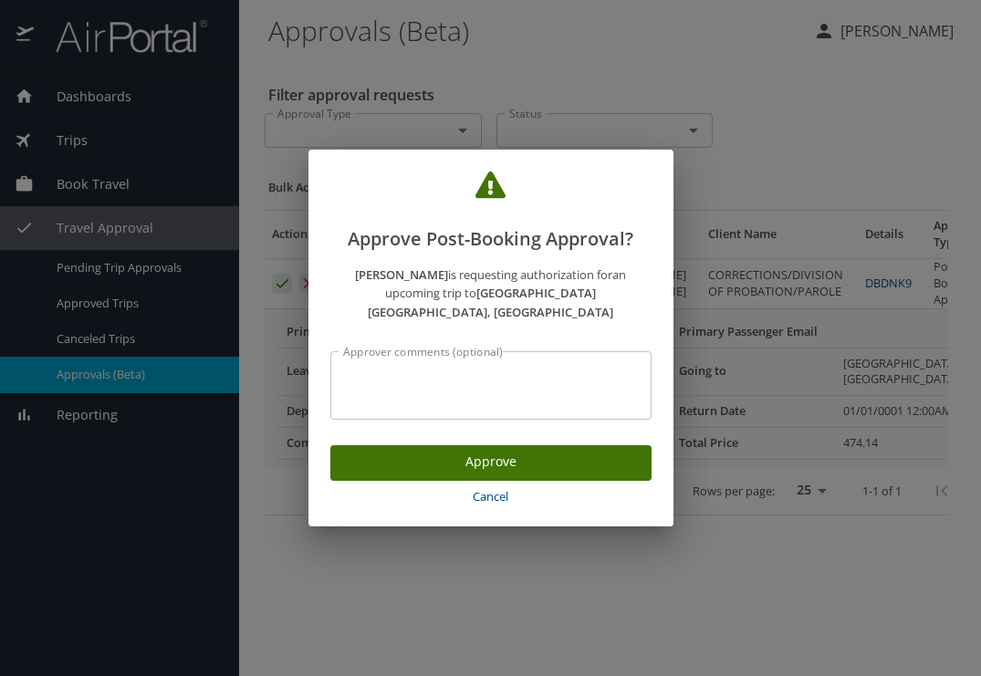
click at [507, 451] on span "Approve" at bounding box center [491, 462] width 292 height 23
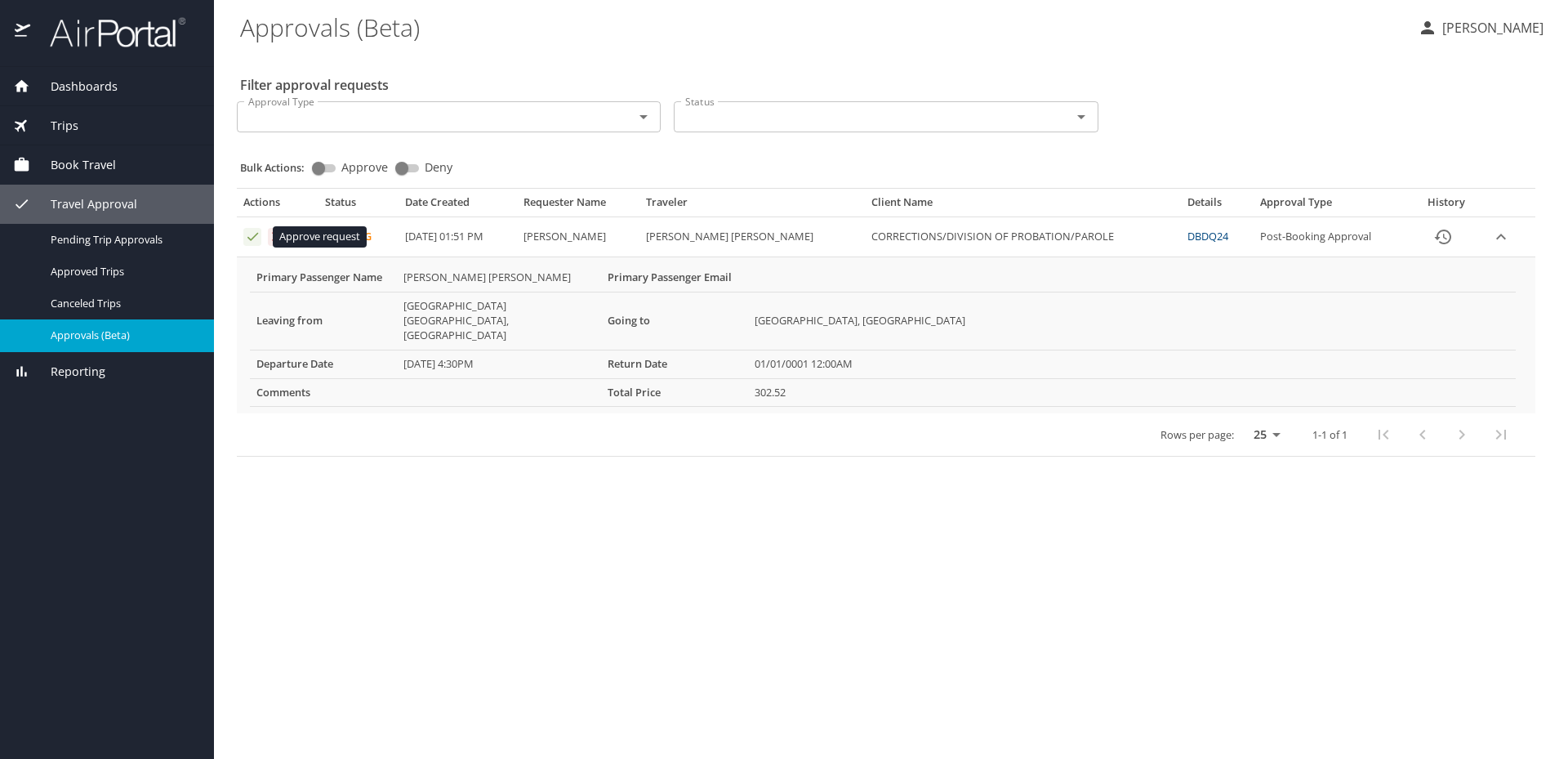
click at [245, 233] on icon "Approval table" at bounding box center [252, 235] width 15 height 15
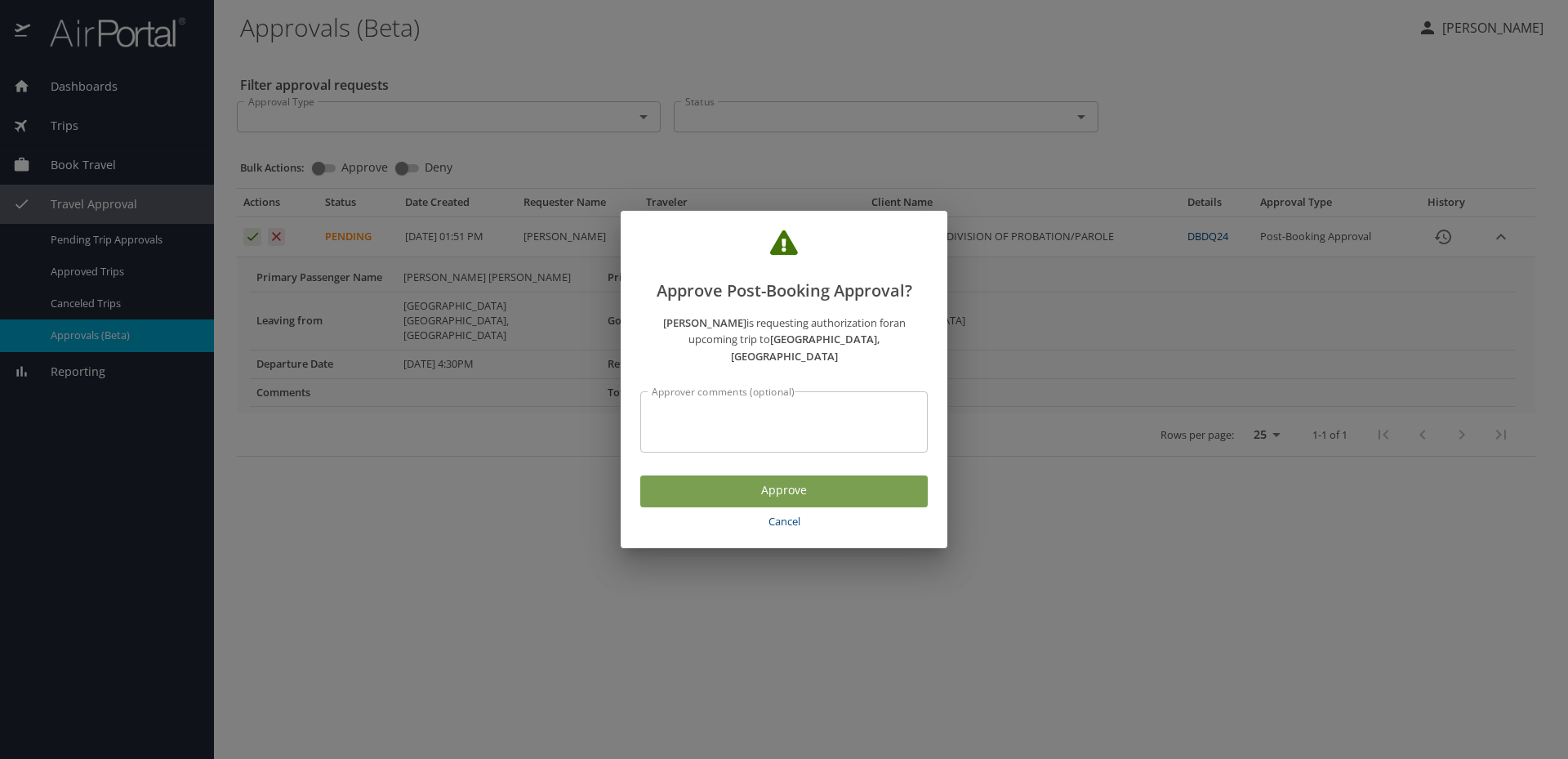
click at [688, 481] on span "Approve" at bounding box center [784, 490] width 261 height 21
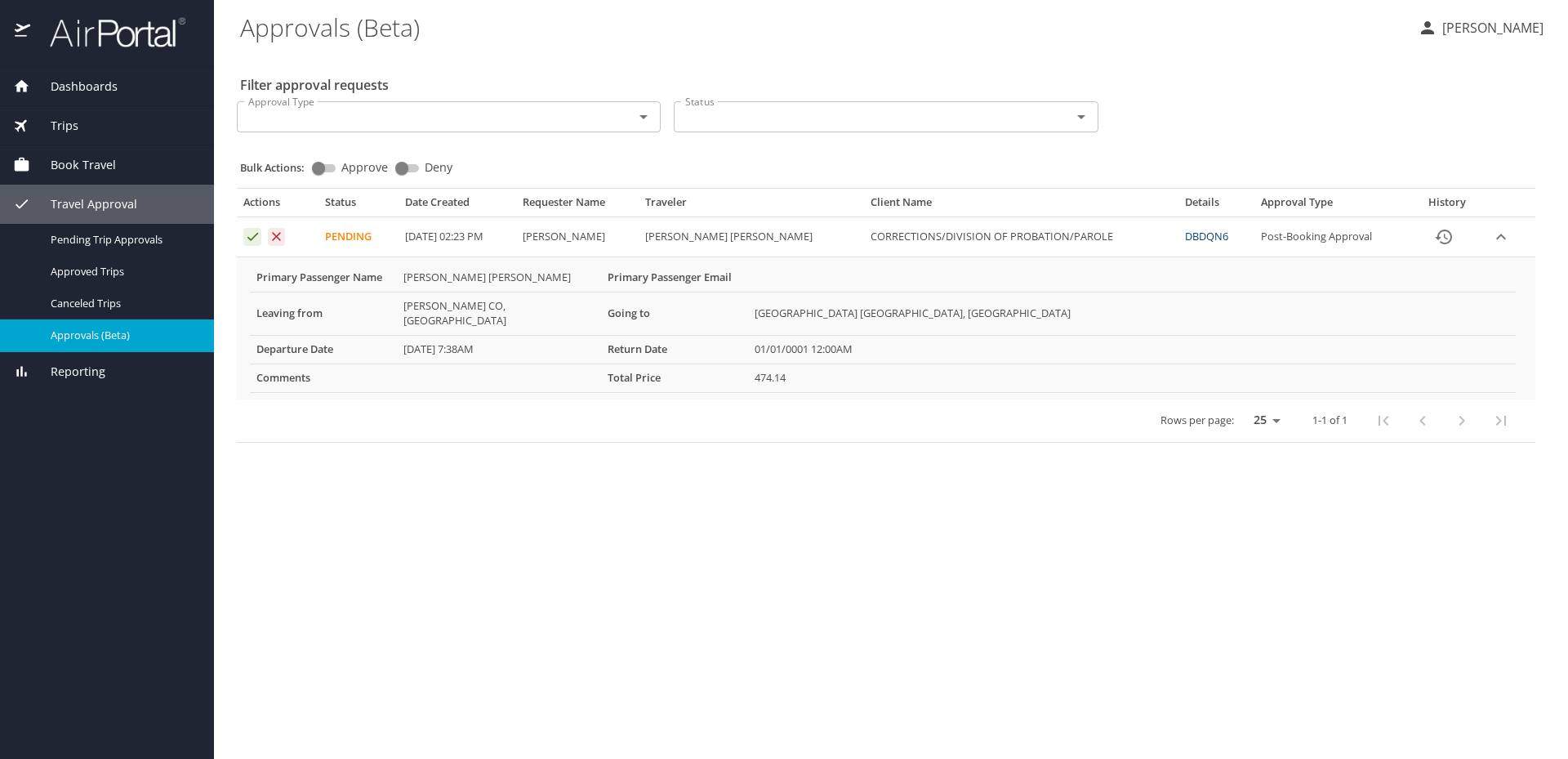
click at [246, 234] on icon "Approval table" at bounding box center [252, 235] width 15 height 15
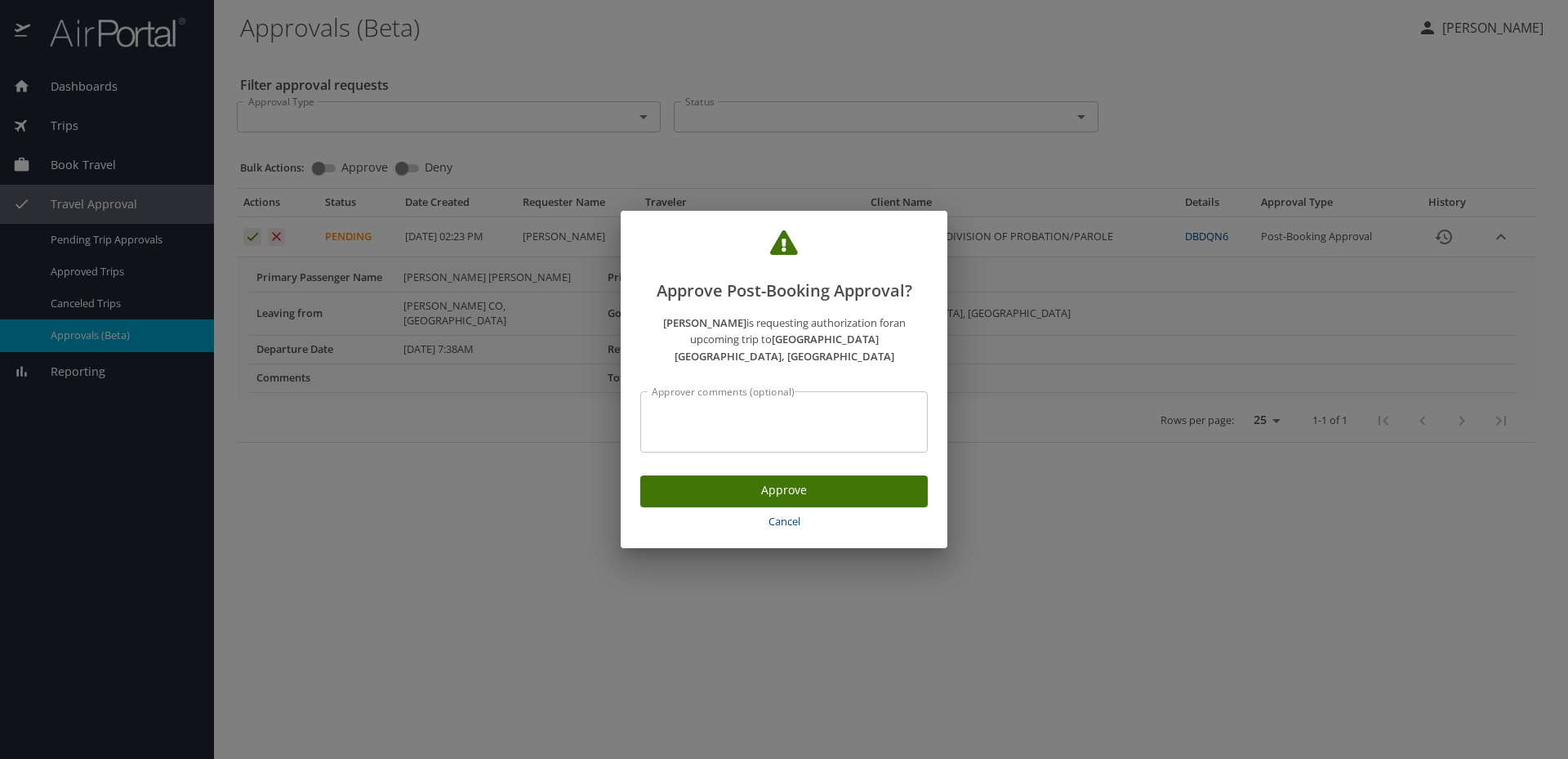
click at [715, 481] on span "Approve" at bounding box center [784, 490] width 261 height 21
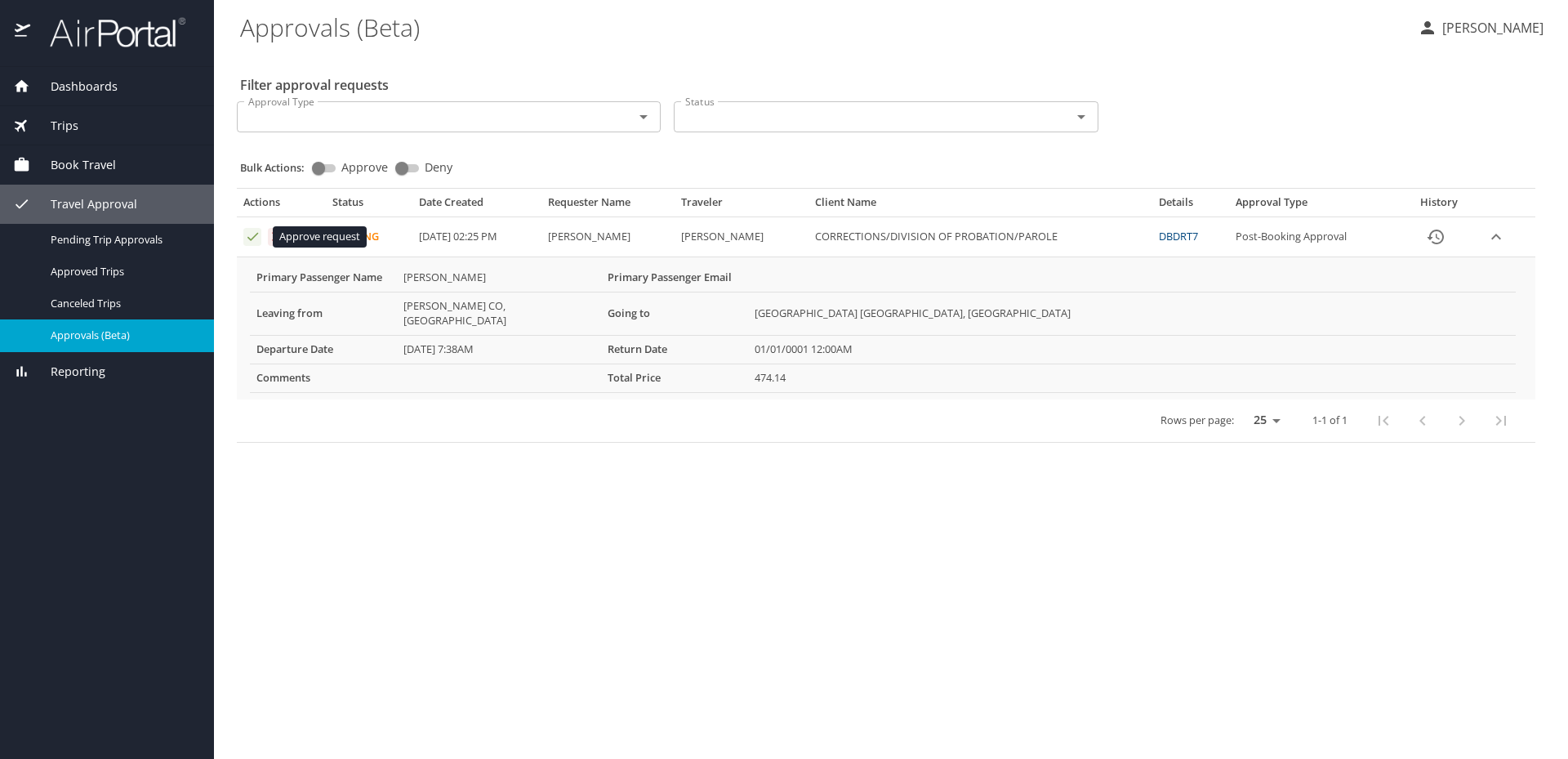
click at [254, 241] on icon "Approval table" at bounding box center [252, 235] width 15 height 15
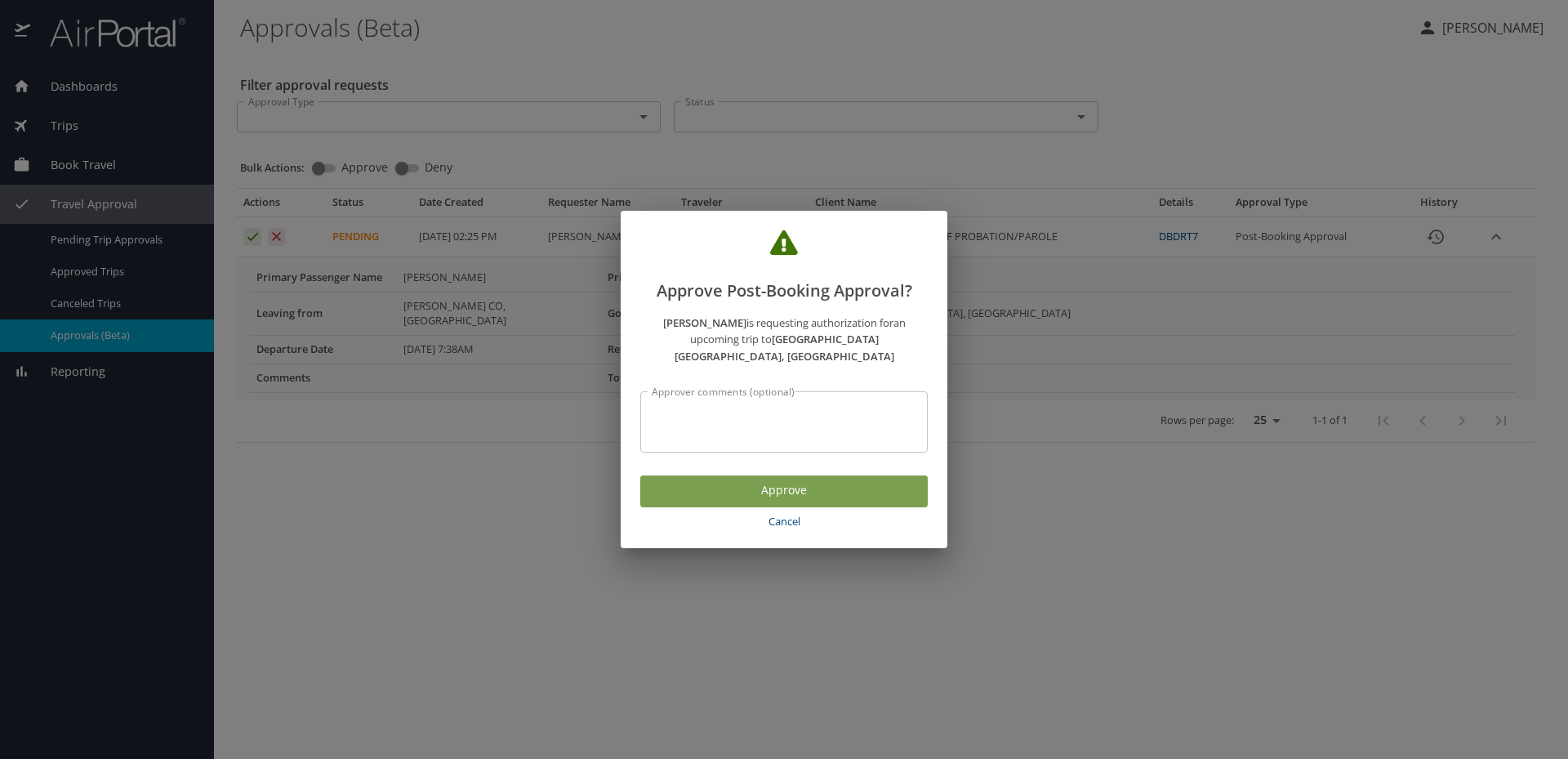
click at [779, 481] on span "Approve" at bounding box center [784, 490] width 261 height 21
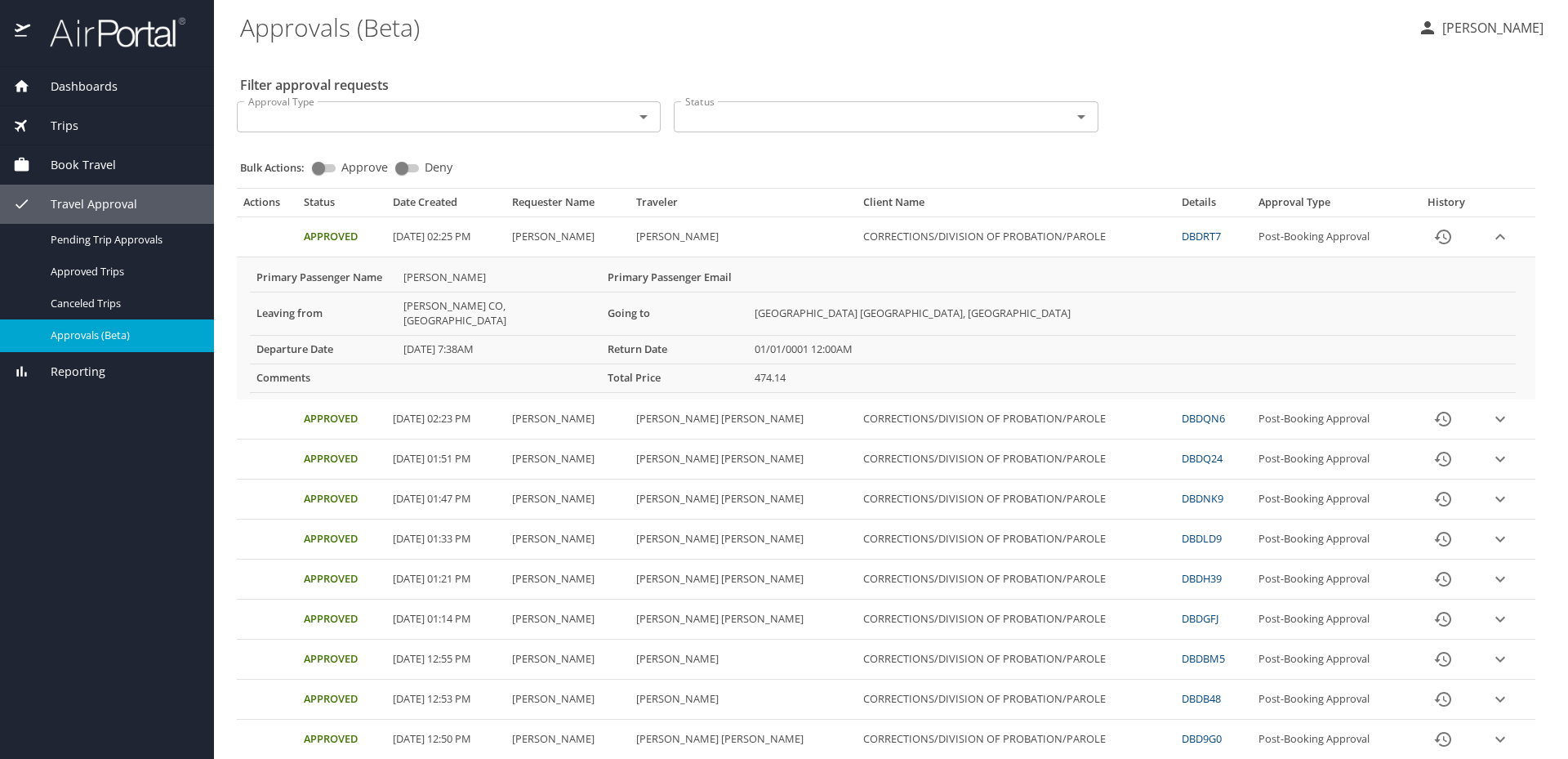
click at [823, 64] on div "Filter approval requests Approval Type Approval Type Status Status Bulk Actions…" at bounding box center [891, 730] width 1301 height 1357
click at [98, 328] on span "Approvals (Beta)" at bounding box center [123, 335] width 144 height 15
